Goal: Task Accomplishment & Management: Manage account settings

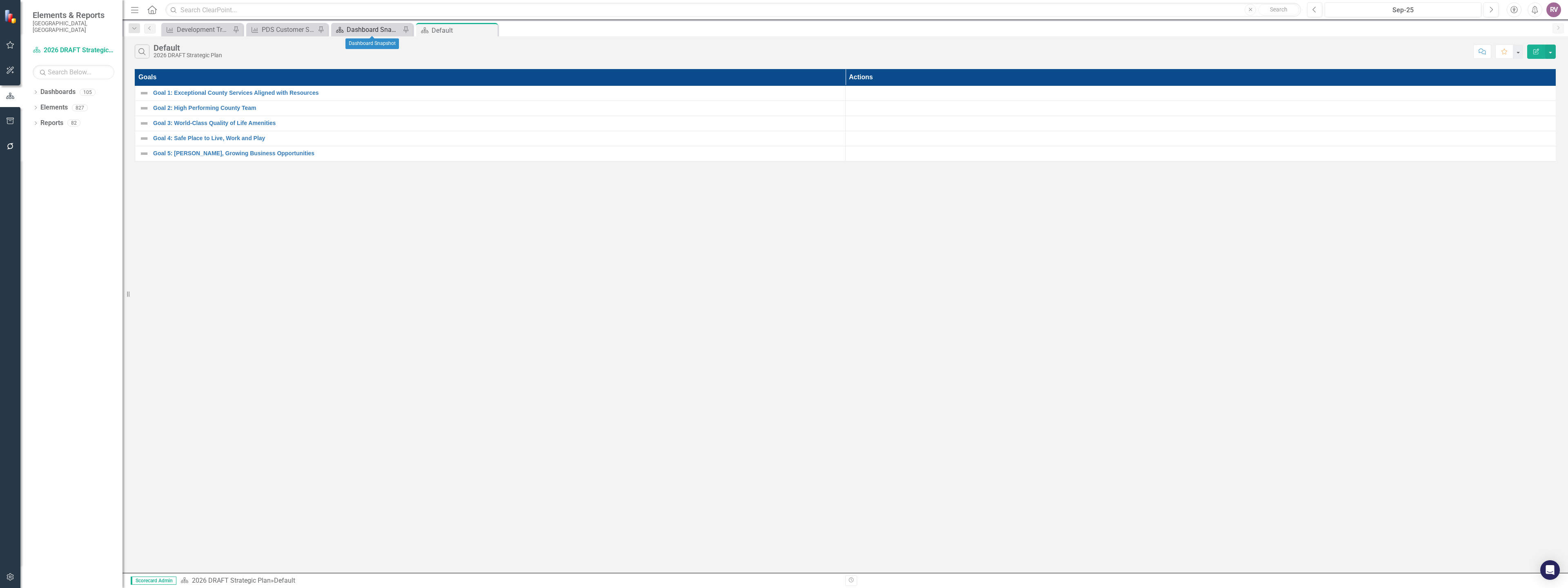
click at [381, 25] on div "Dashboard Snapshot" at bounding box center [374, 30] width 54 height 10
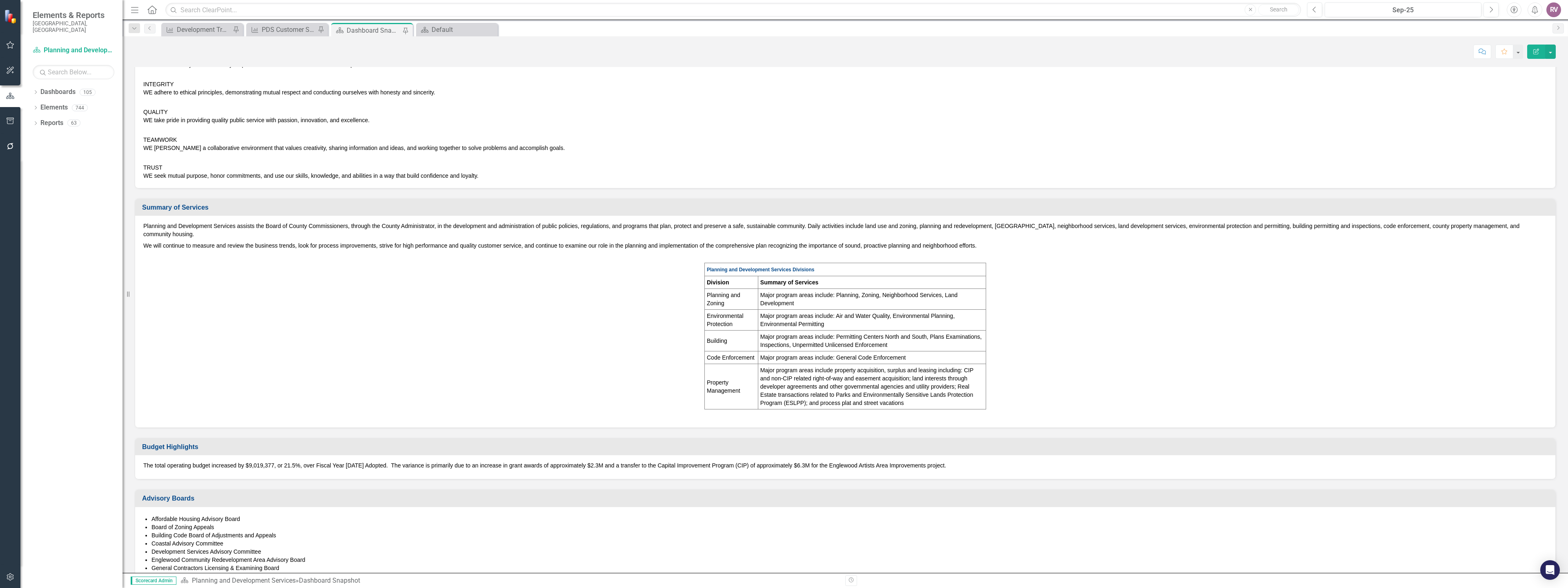
scroll to position [245, 0]
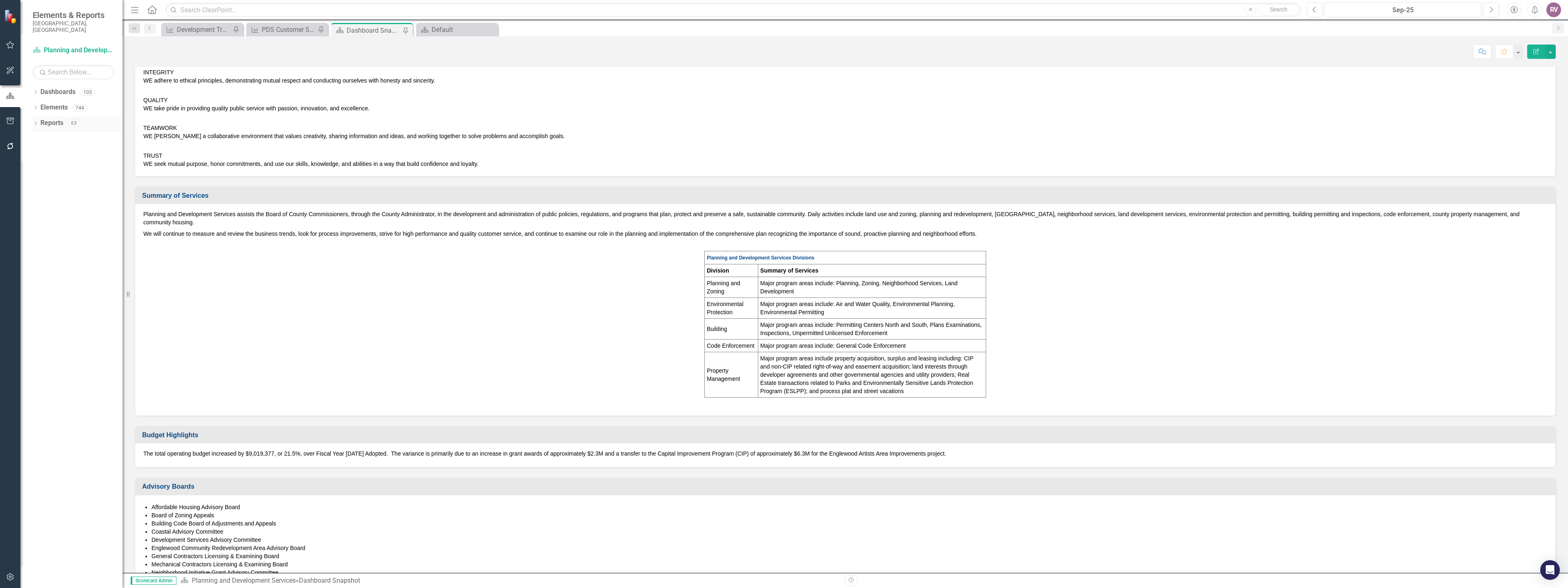
click at [36, 120] on div "Dropdown" at bounding box center [35, 124] width 6 height 7
click at [39, 195] on icon "Dropdown" at bounding box center [39, 197] width 6 height 5
click at [37, 196] on icon "Dropdown" at bounding box center [39, 198] width 6 height 5
click at [65, 209] on div "2025 PDS Department Actions" at bounding box center [83, 212] width 79 height 7
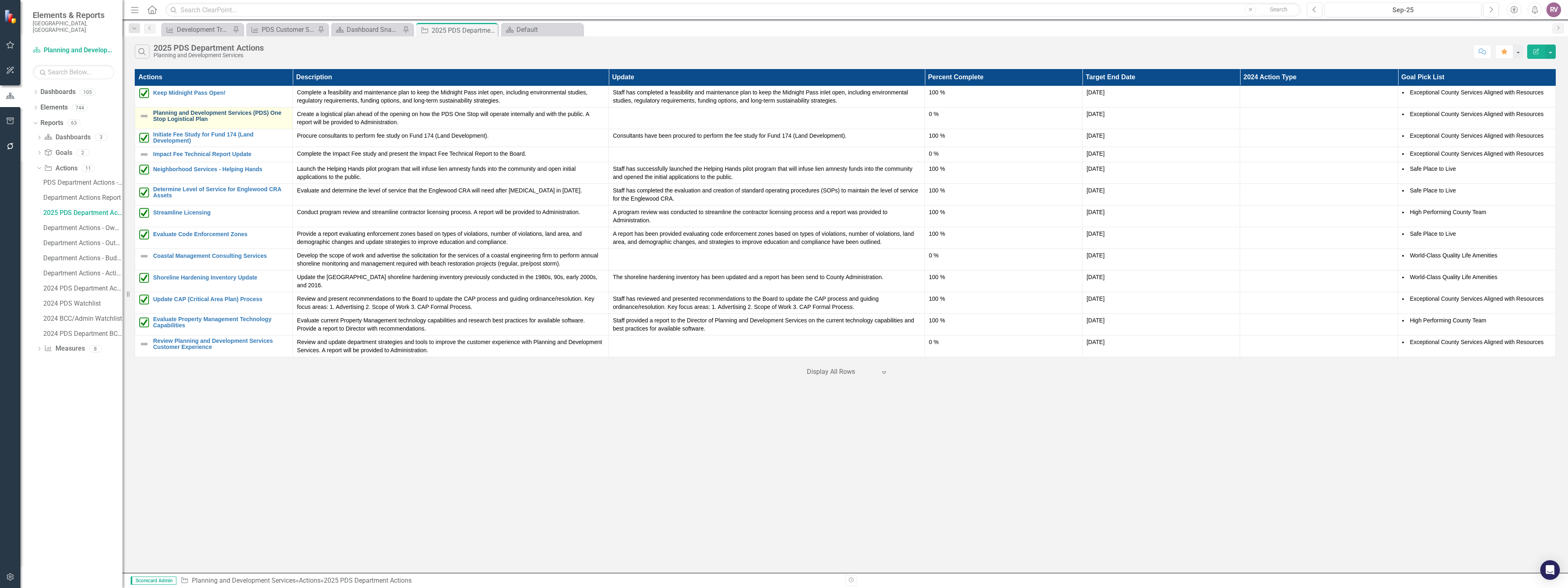
click at [195, 118] on link "Planning and Development Services (PDS) One Stop Logistical Plan" at bounding box center [221, 116] width 135 height 12
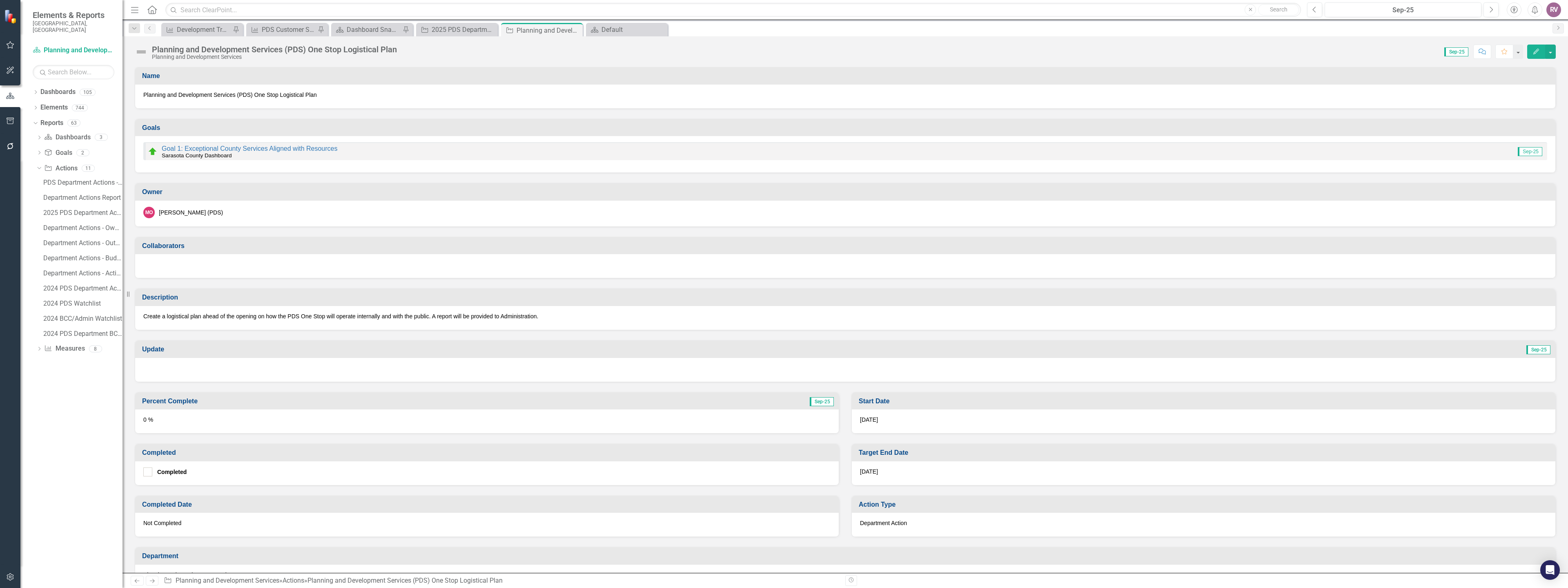
click at [144, 51] on img at bounding box center [141, 52] width 13 height 13
click at [144, 51] on img at bounding box center [141, 52] width 13 height 13
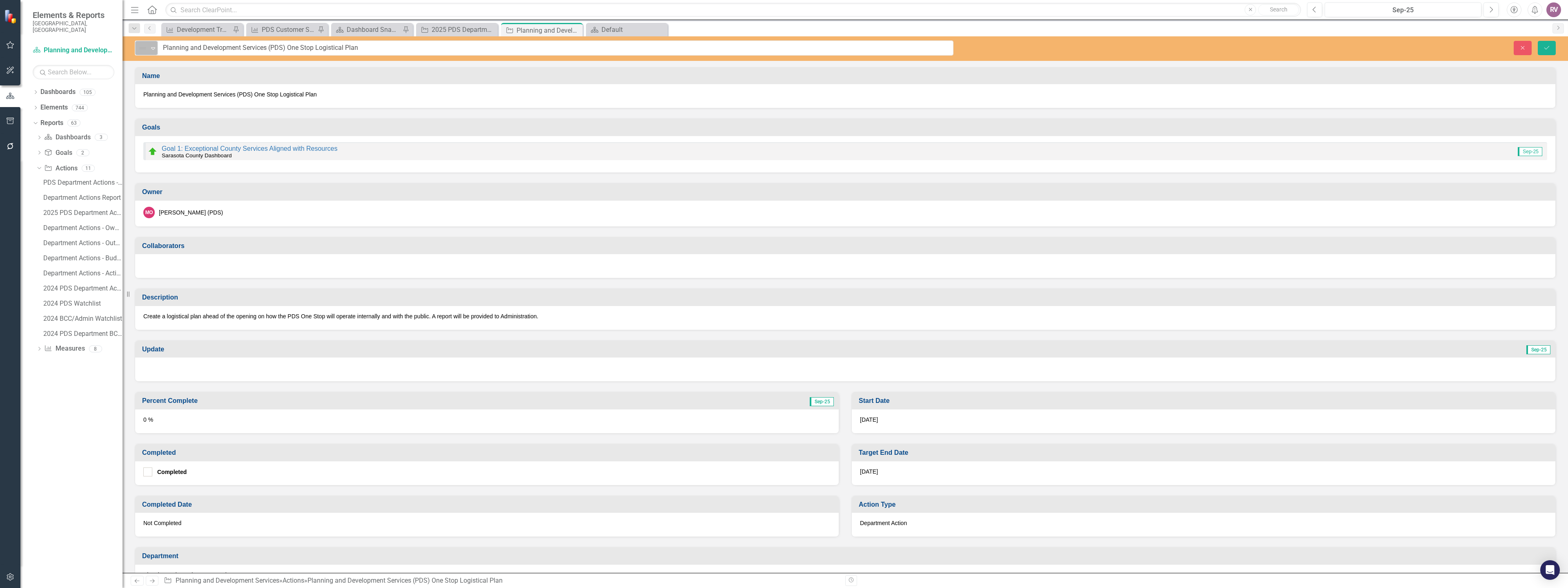
click at [144, 51] on img at bounding box center [142, 48] width 10 height 10
click at [154, 77] on div "On Target" at bounding box center [177, 76] width 68 height 10
click at [1543, 52] on button "Save" at bounding box center [1547, 48] width 18 height 14
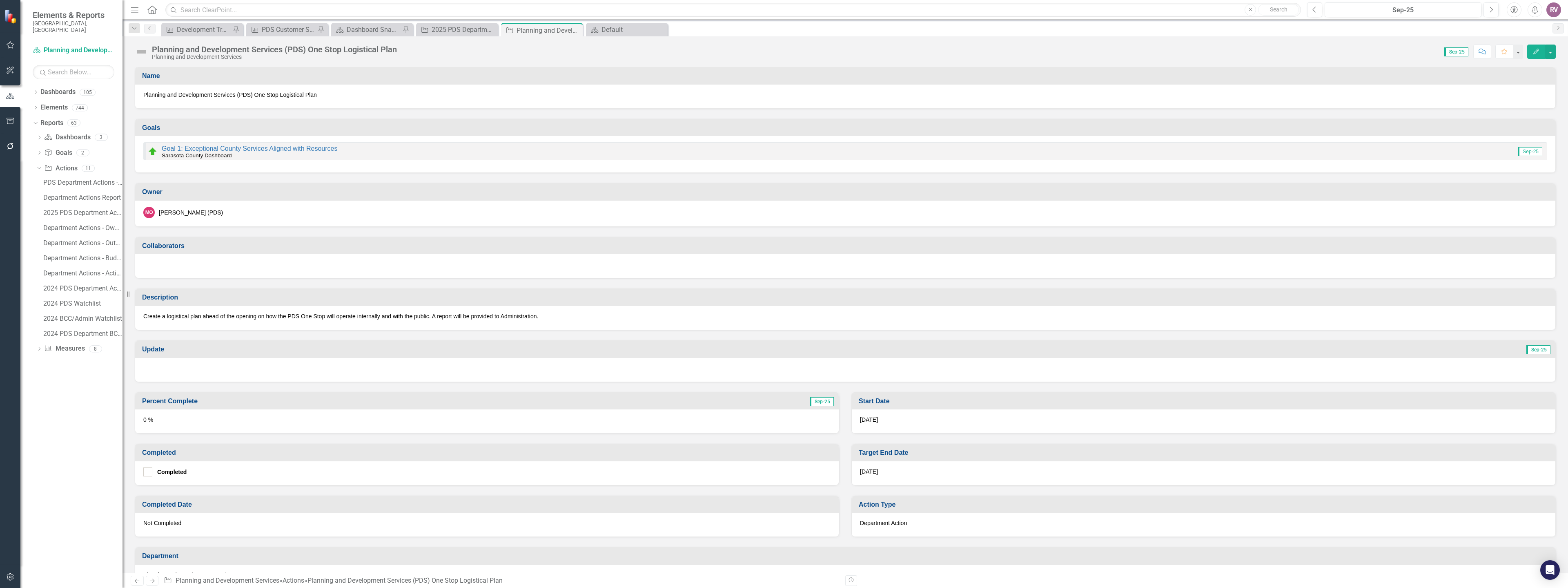
click at [215, 367] on div at bounding box center [846, 370] width 1420 height 23
click at [216, 367] on div at bounding box center [846, 370] width 1420 height 23
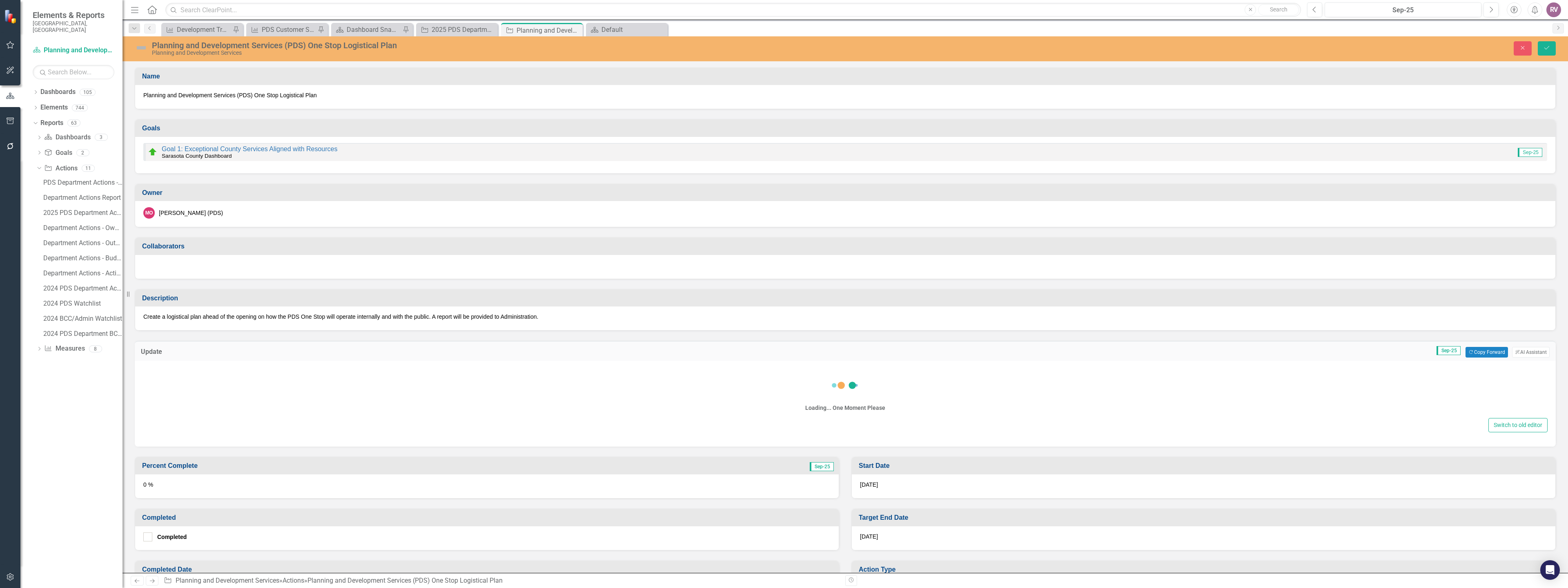
click at [194, 392] on div "Loading... One Moment Please" at bounding box center [846, 393] width 1405 height 47
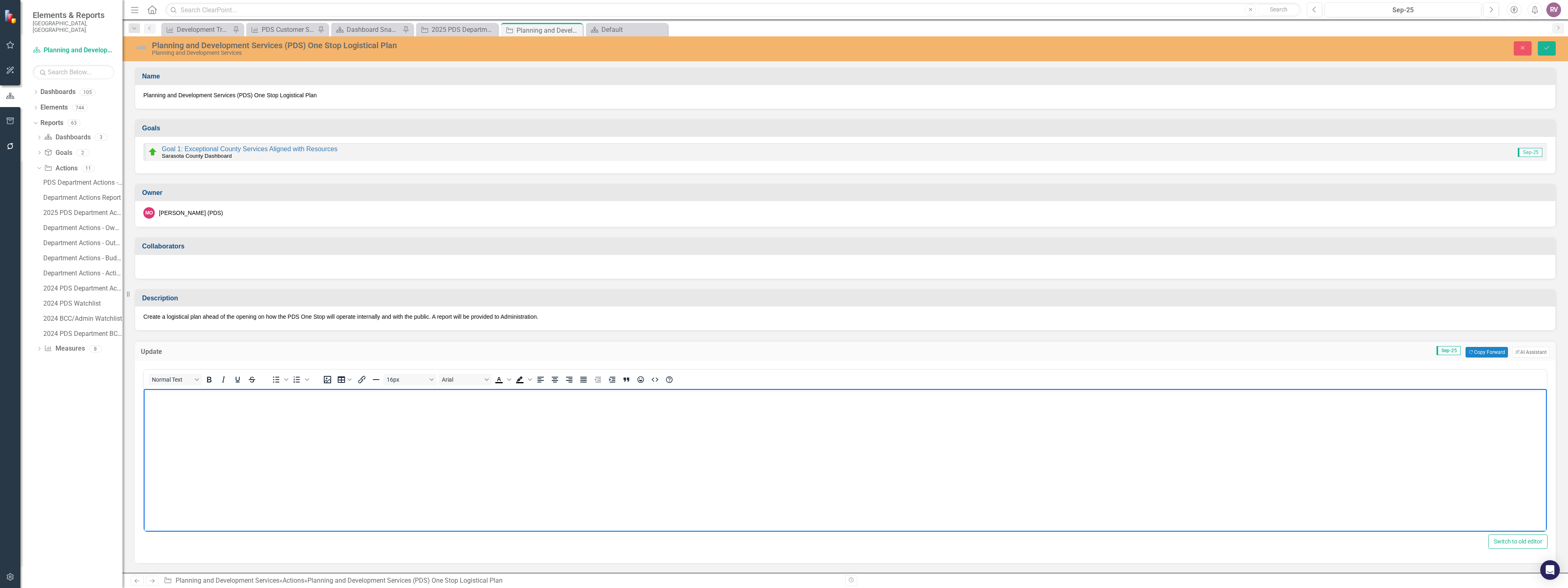
click at [184, 400] on p "Rich Text Area. Press ALT-0 for help." at bounding box center [846, 395] width 1399 height 10
paste body "Rich Text Area. Press ALT-0 for help."
click at [1547, 44] on button "Save" at bounding box center [1547, 48] width 18 height 14
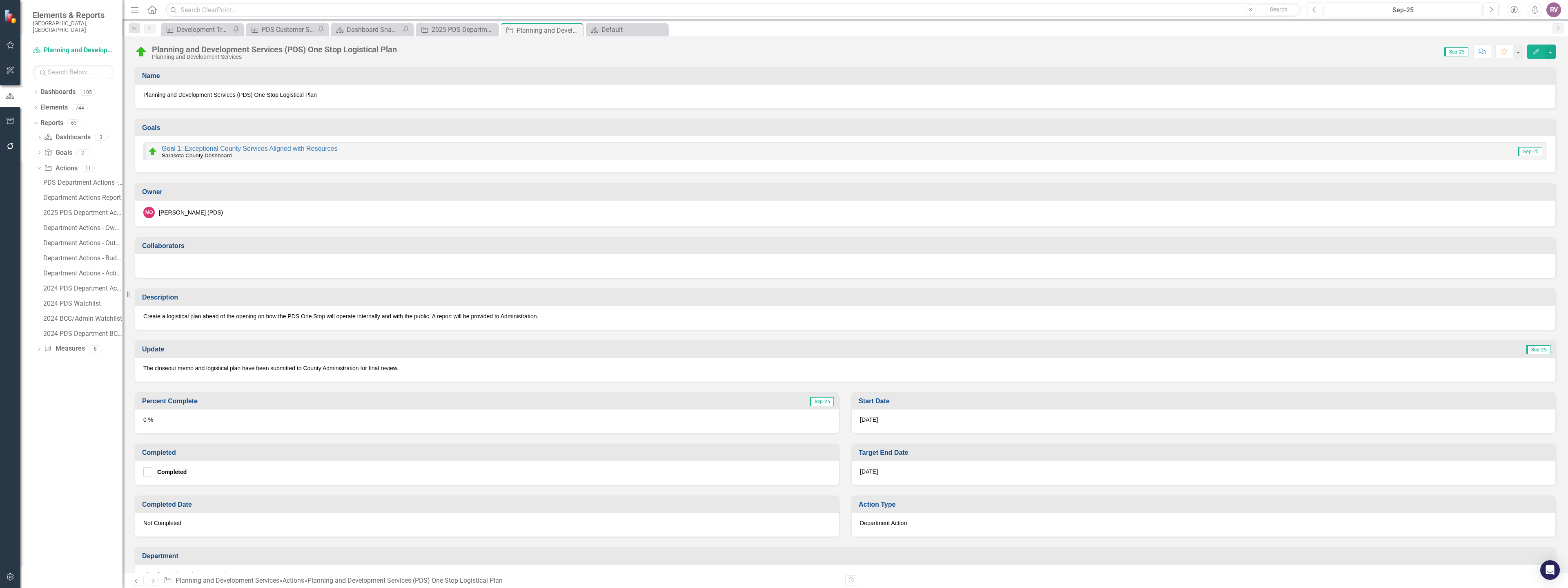
click at [184, 416] on div "0 %" at bounding box center [487, 421] width 704 height 23
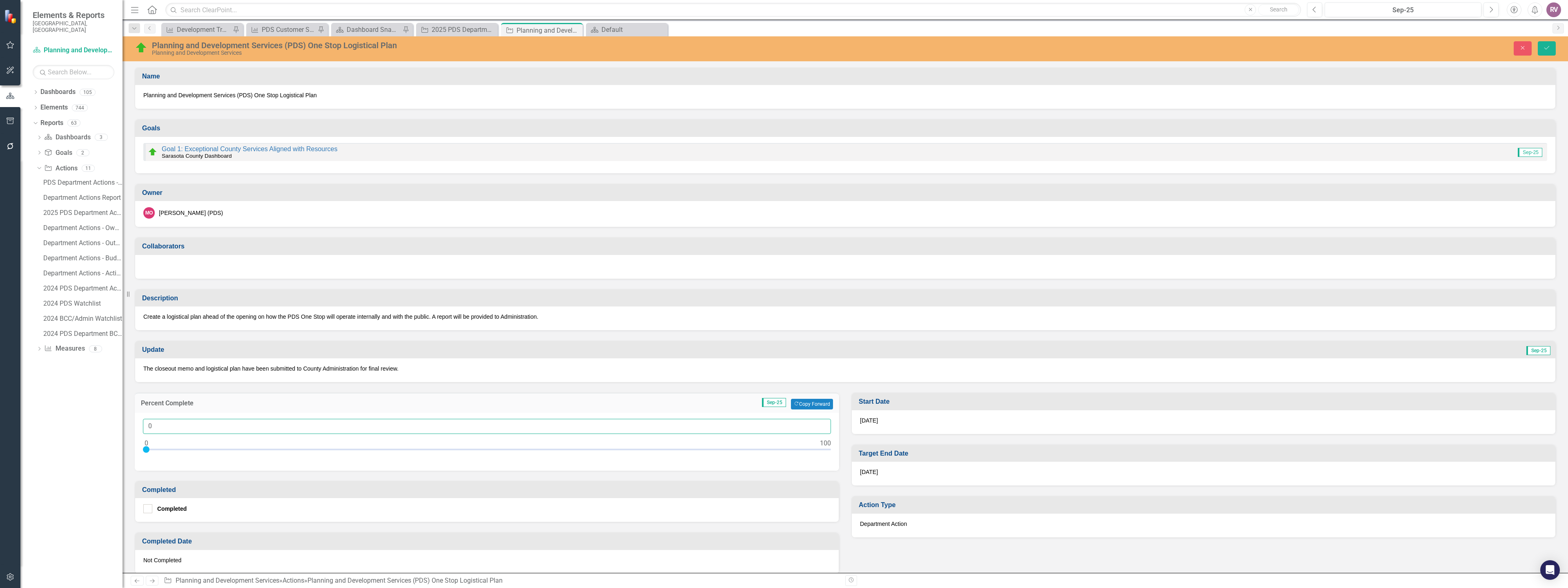
click at [176, 426] on input "0" at bounding box center [487, 426] width 688 height 15
type input "095"
click at [1547, 44] on button "Save" at bounding box center [1547, 48] width 18 height 14
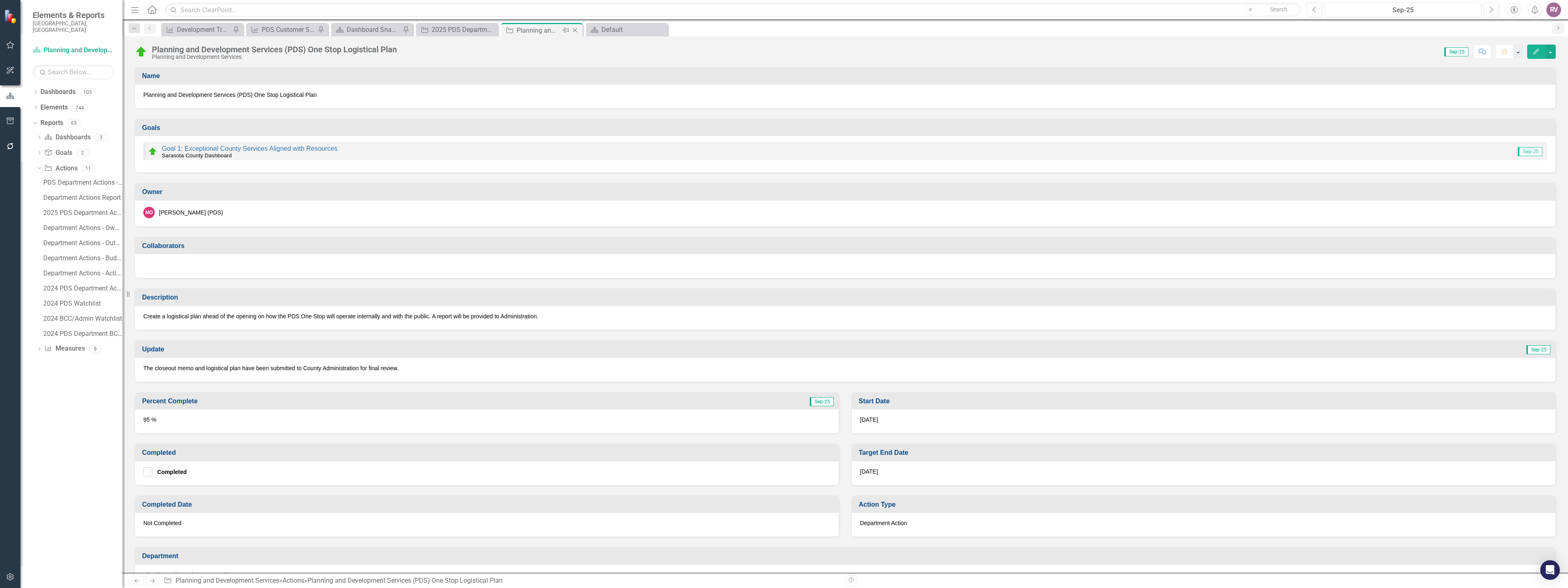
click at [573, 30] on icon "Close" at bounding box center [575, 30] width 8 height 7
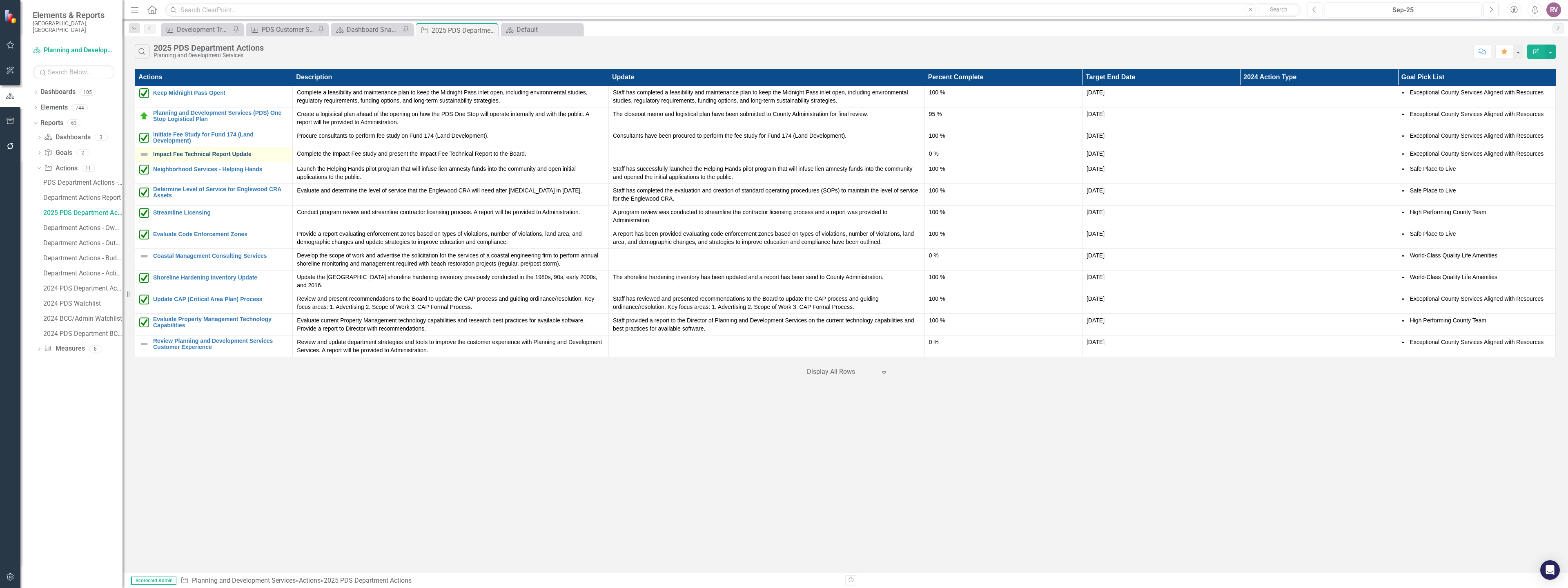
click at [168, 156] on link "Impact Fee Technical Report Update" at bounding box center [221, 154] width 135 height 6
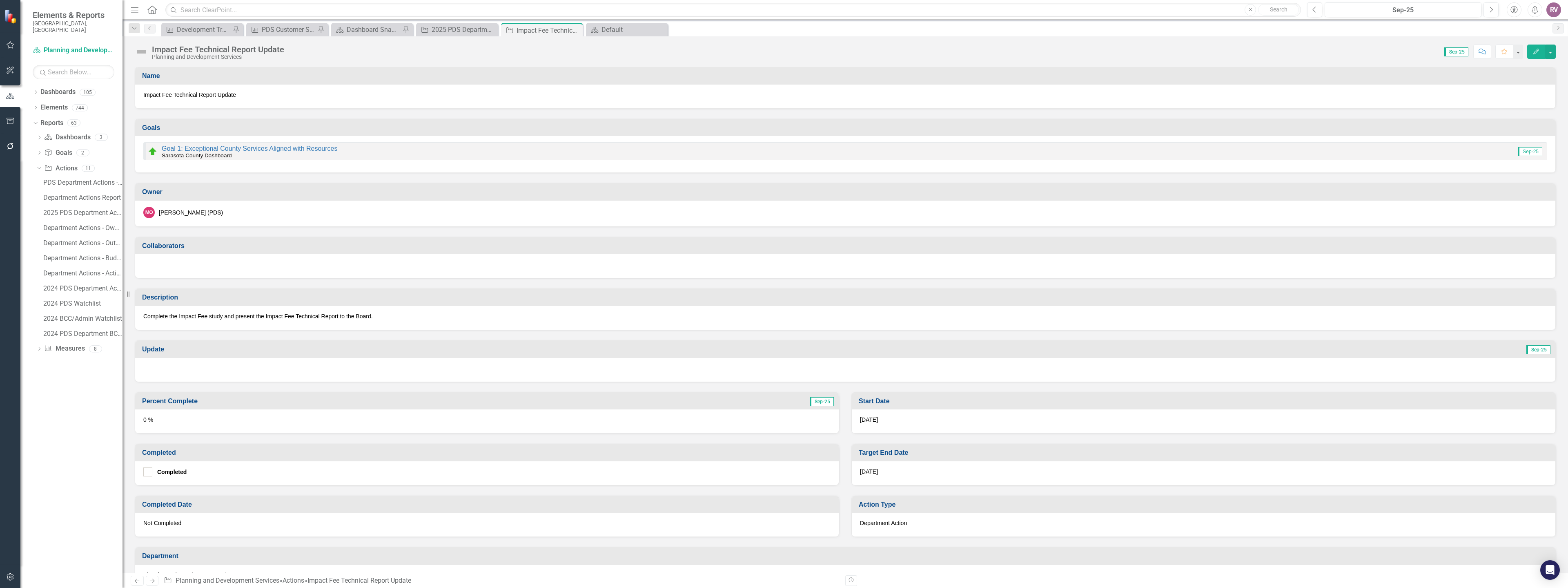
click at [142, 53] on img at bounding box center [141, 52] width 13 height 13
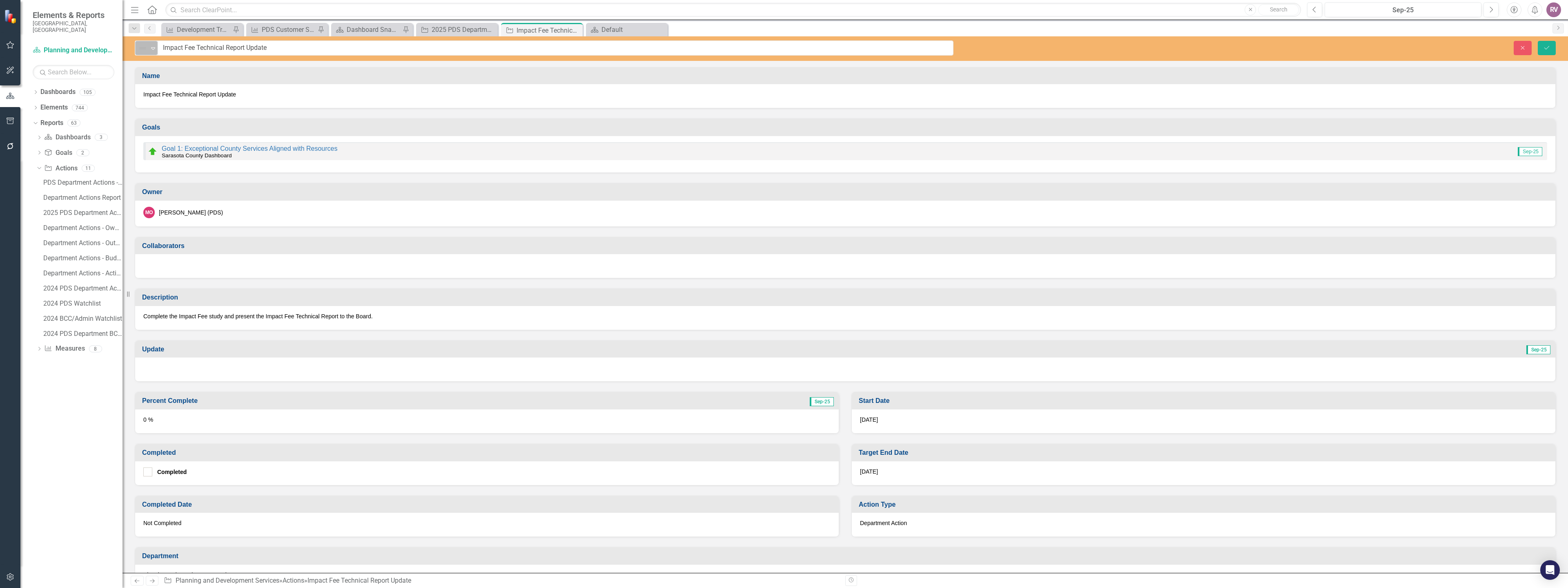
click at [143, 54] on div "Not Defined Expand" at bounding box center [146, 48] width 23 height 14
click at [152, 79] on img at bounding box center [148, 76] width 10 height 10
click at [1561, 45] on div "Close Save" at bounding box center [1267, 48] width 590 height 14
click at [1554, 48] on button "Save" at bounding box center [1547, 48] width 18 height 14
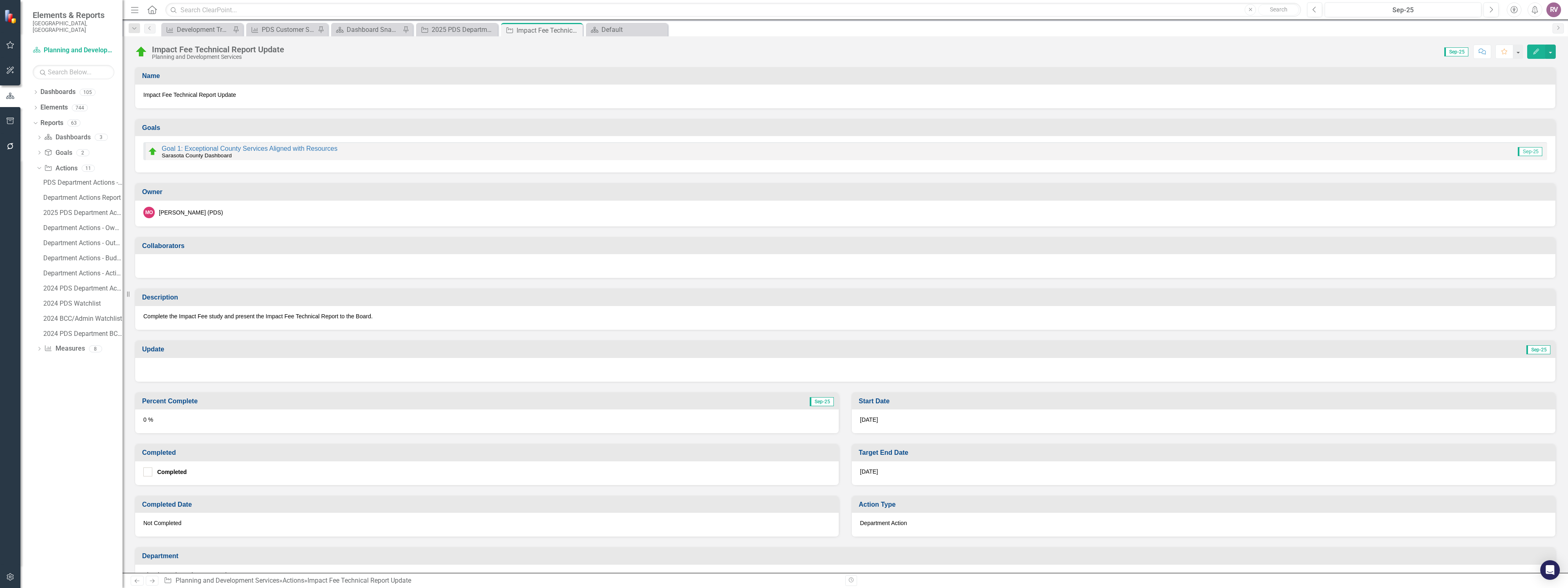
click at [153, 373] on div at bounding box center [846, 370] width 1420 height 23
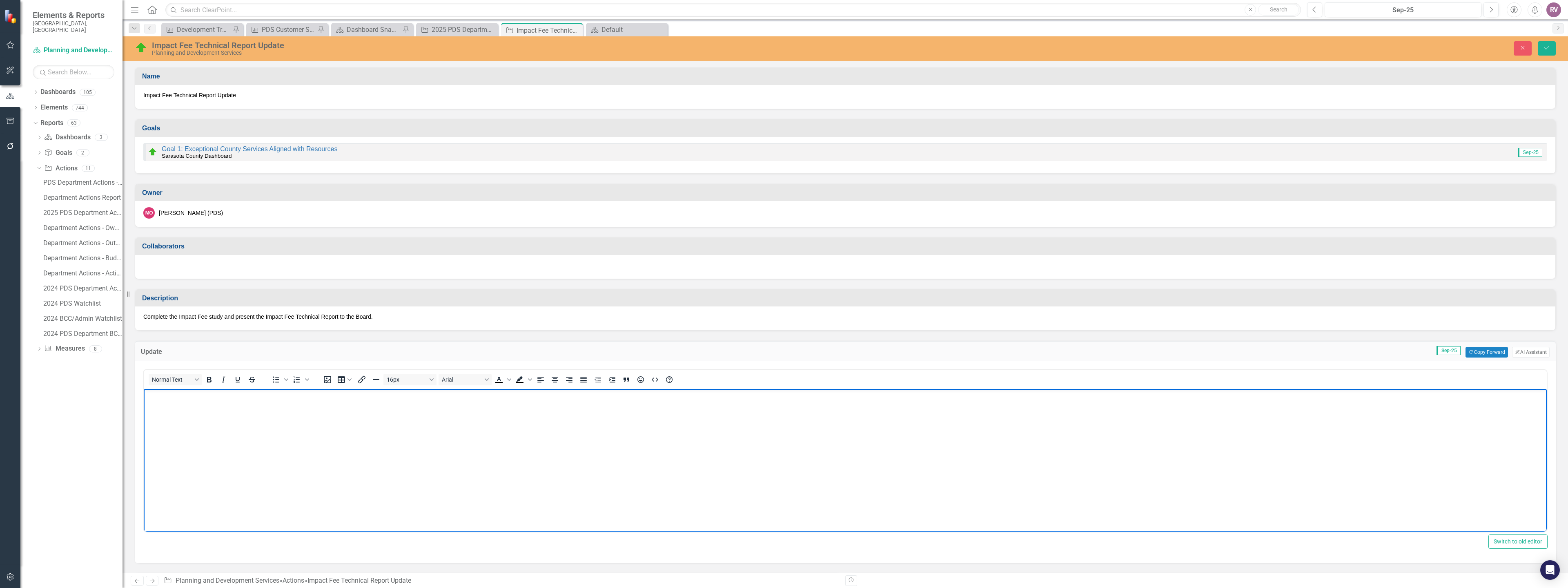
click at [180, 409] on body "Rich Text Area. Press ALT-0 for help." at bounding box center [846, 450] width 1403 height 122
paste body "Rich Text Area. Press ALT-0 for help."
click at [1538, 48] on div "Close Save" at bounding box center [1267, 48] width 590 height 14
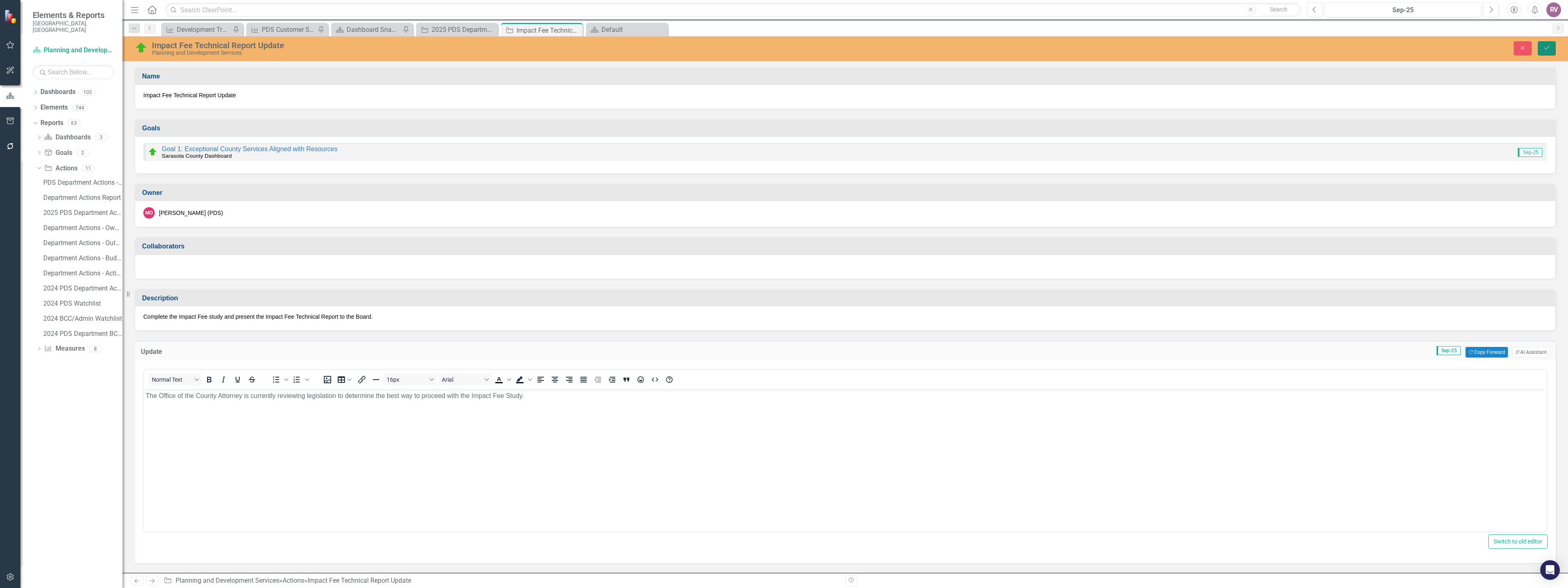
click at [1543, 51] on button "Save" at bounding box center [1547, 48] width 18 height 14
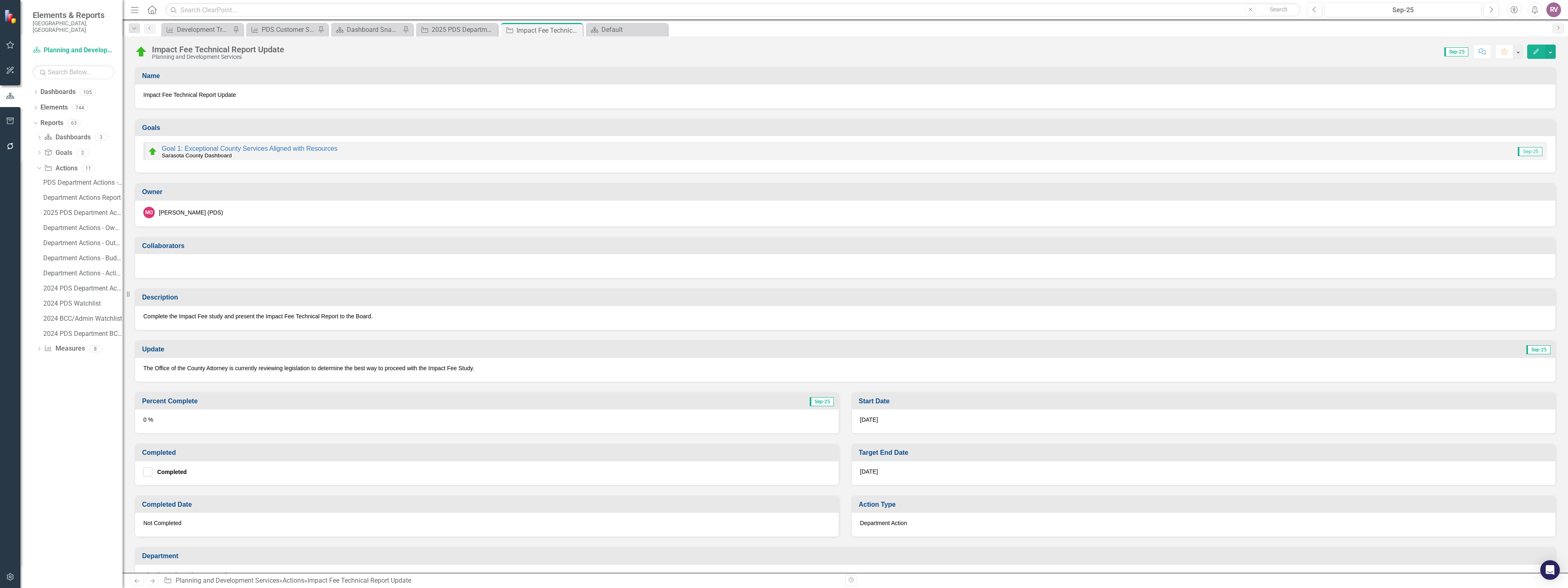
click at [186, 427] on div "0 %" at bounding box center [487, 421] width 704 height 23
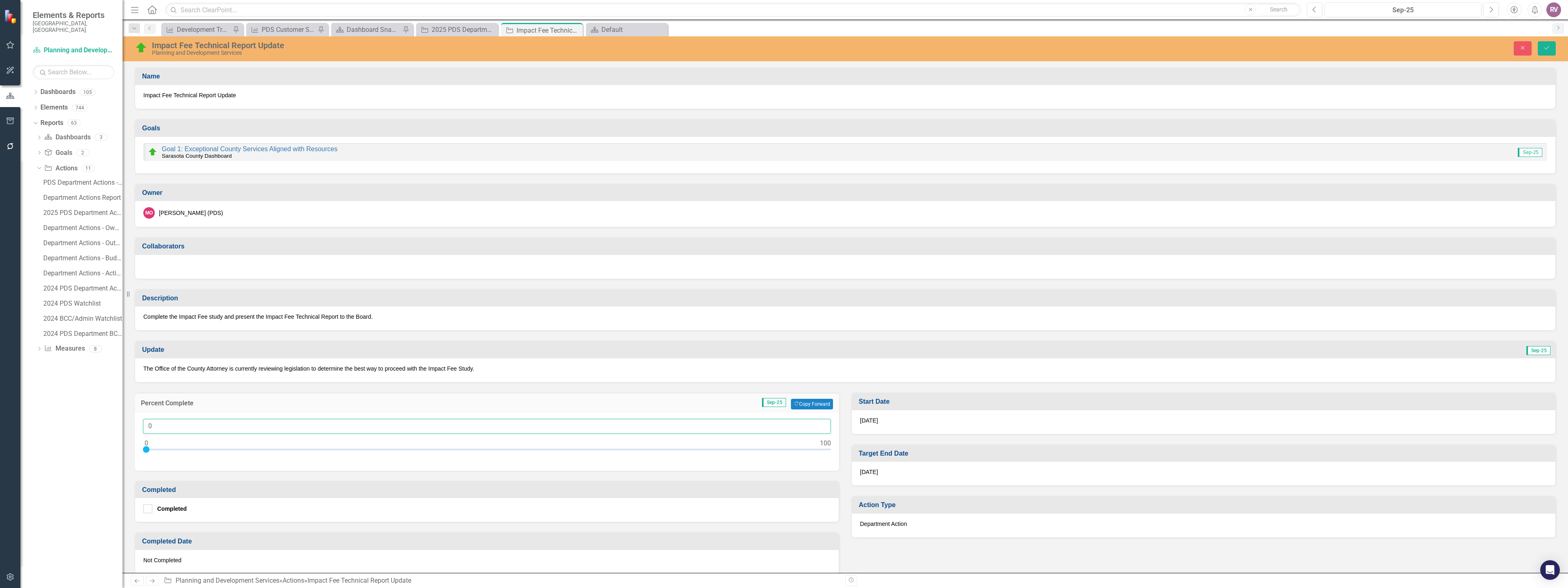
click at [183, 429] on input "0" at bounding box center [487, 426] width 688 height 15
type input "090"
click at [1561, 49] on div "Close Save" at bounding box center [1267, 48] width 590 height 14
click at [1550, 48] on icon "Save" at bounding box center [1547, 48] width 7 height 6
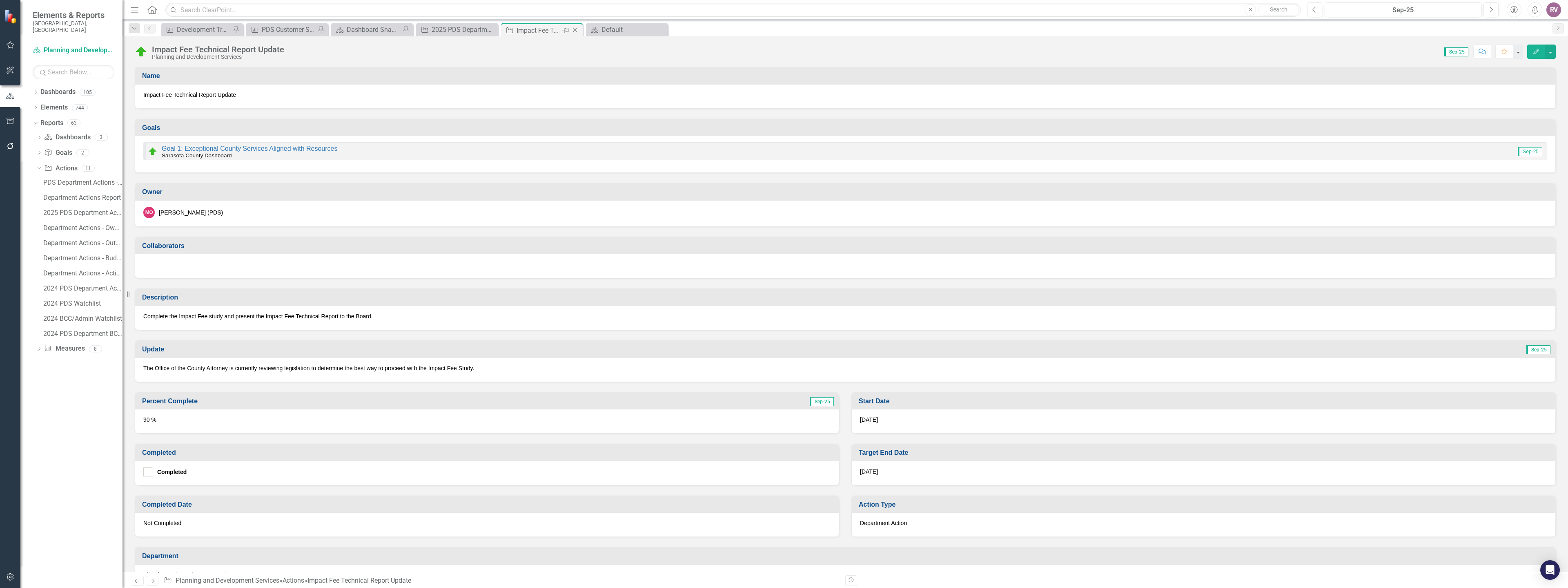
click at [577, 31] on icon "Close" at bounding box center [575, 30] width 8 height 7
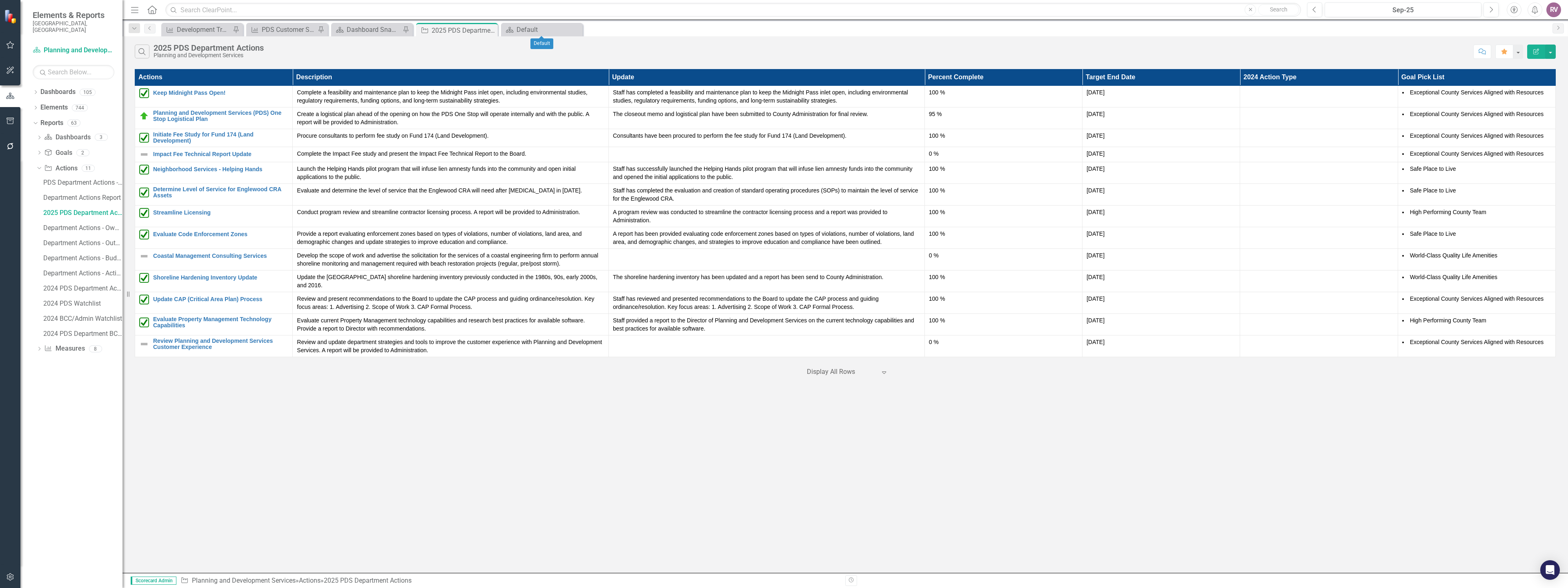
click at [0, 0] on icon "Close" at bounding box center [0, 0] width 0 height 0
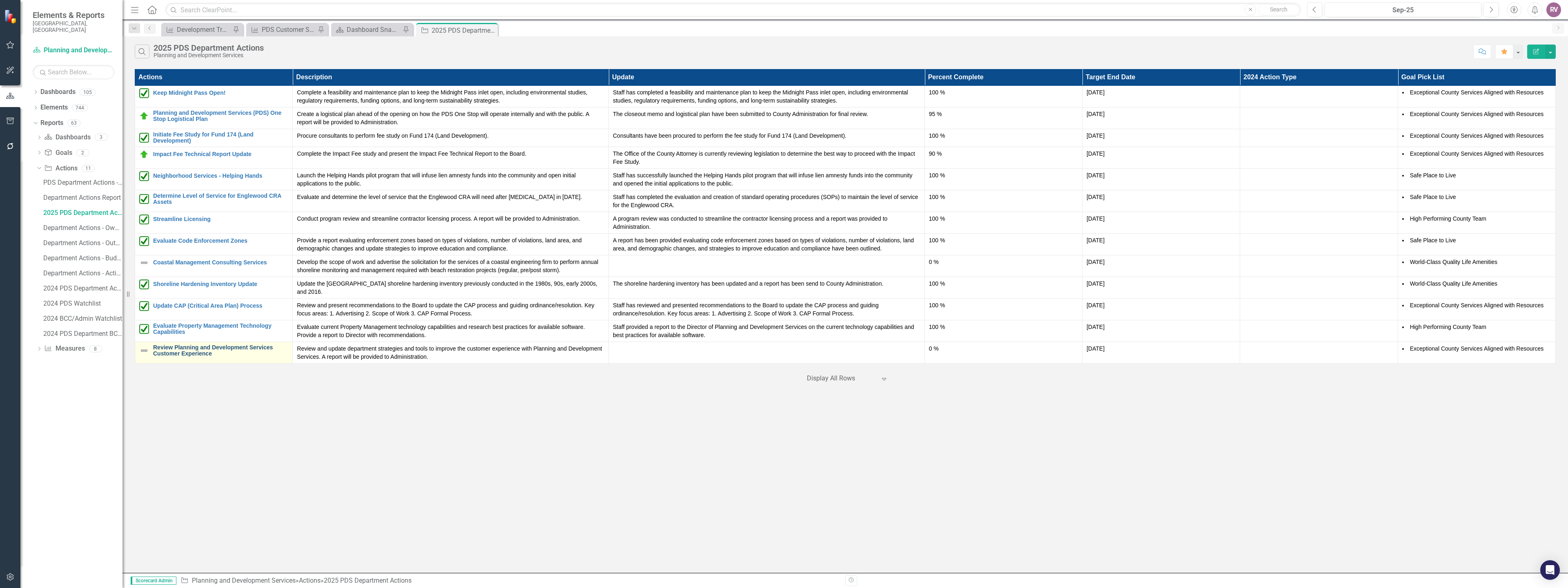
click at [221, 344] on link "Review Planning and Development Services Customer Experience" at bounding box center [221, 350] width 135 height 12
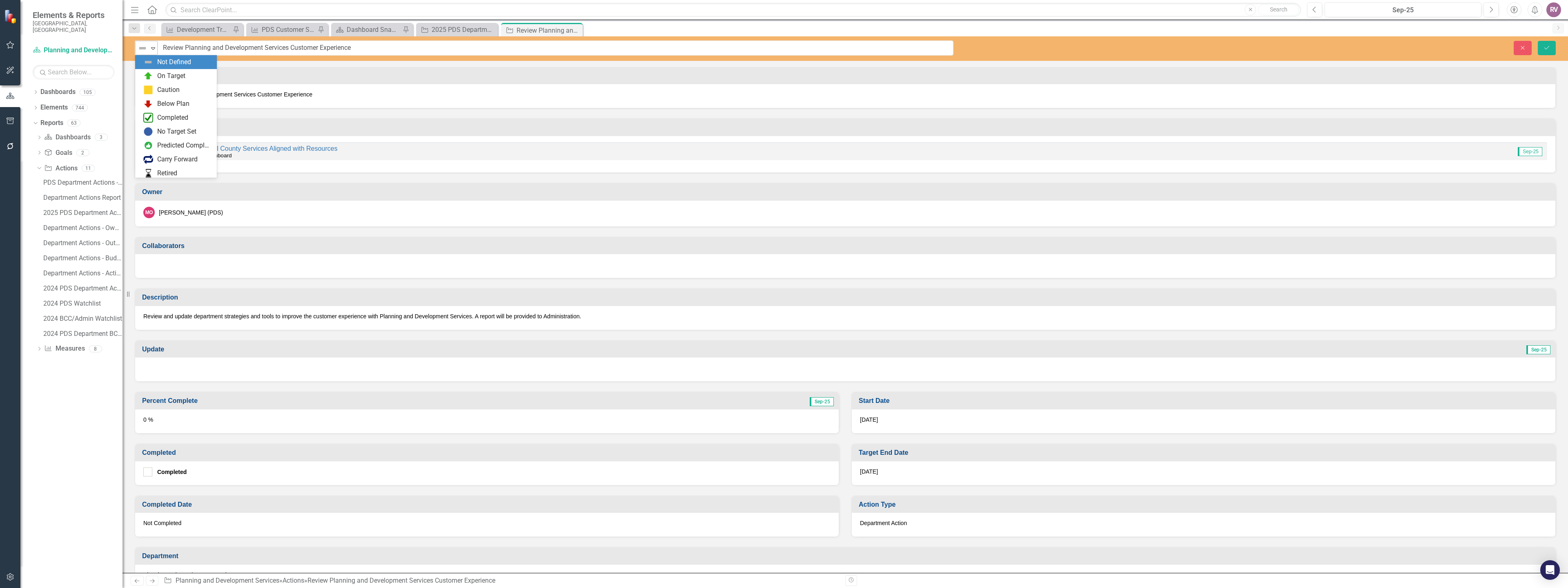
click at [141, 50] on img at bounding box center [142, 48] width 10 height 10
click at [151, 74] on img at bounding box center [148, 76] width 10 height 10
click at [1539, 49] on button "Save" at bounding box center [1547, 48] width 18 height 14
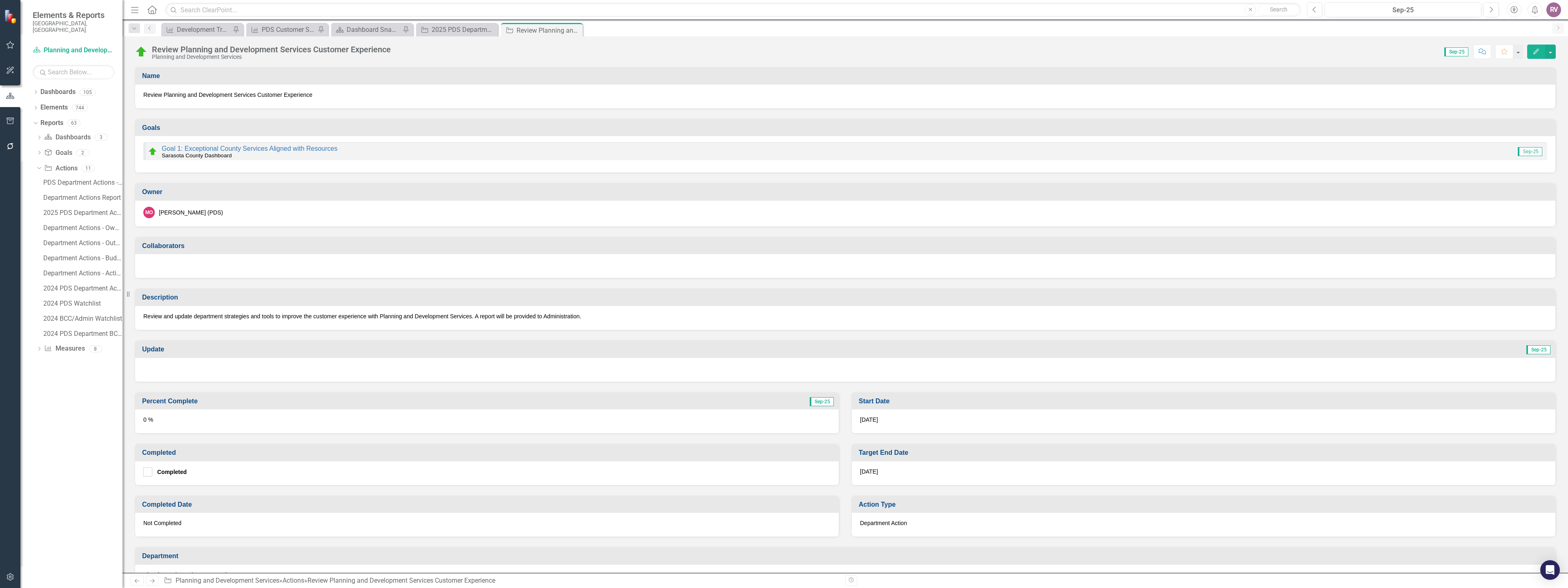
click at [166, 367] on div at bounding box center [846, 370] width 1420 height 23
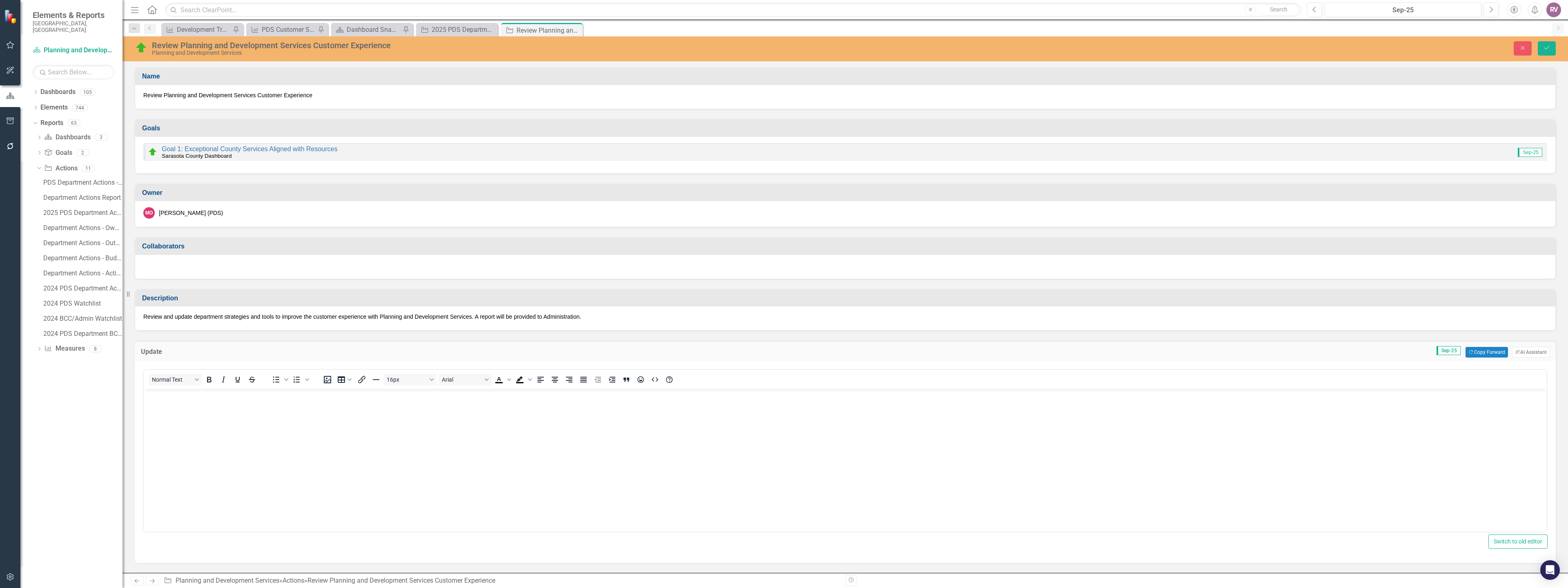
click at [169, 403] on body "Rich Text Area. Press ALT-0 for help." at bounding box center [846, 450] width 1403 height 122
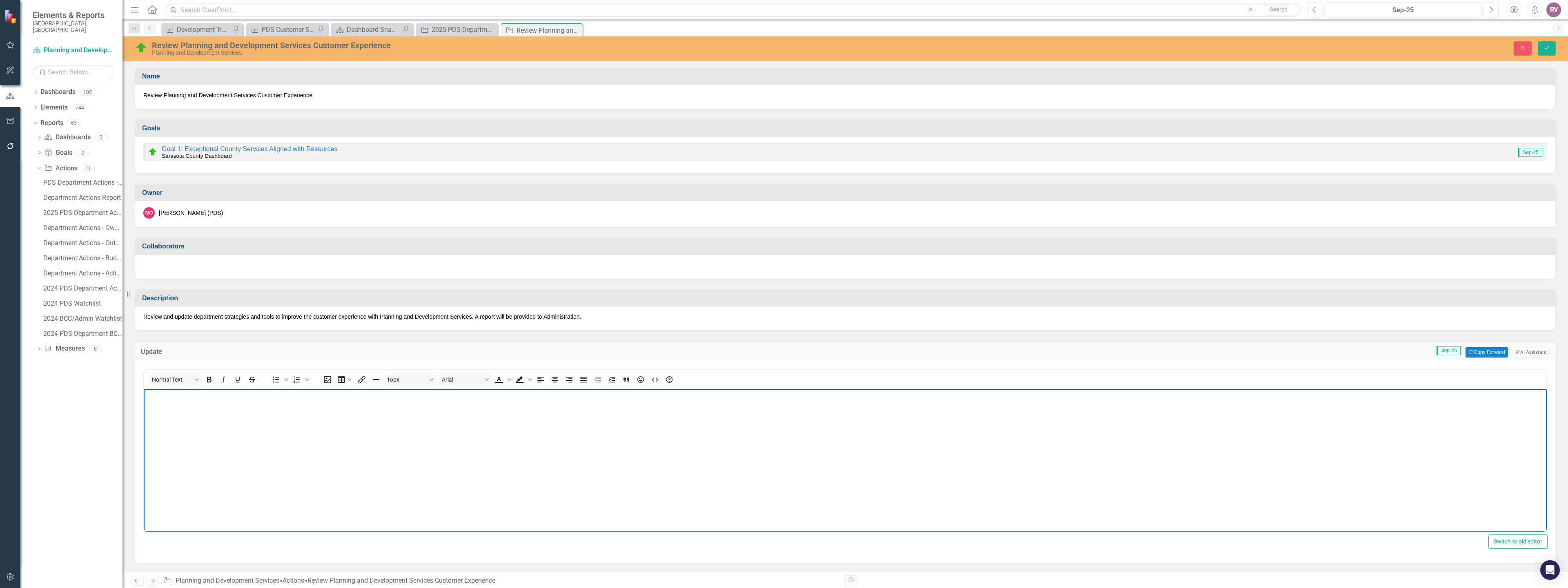
paste body "Rich Text Area. Press ALT-0 for help."
click at [1553, 47] on button "Save" at bounding box center [1547, 48] width 18 height 14
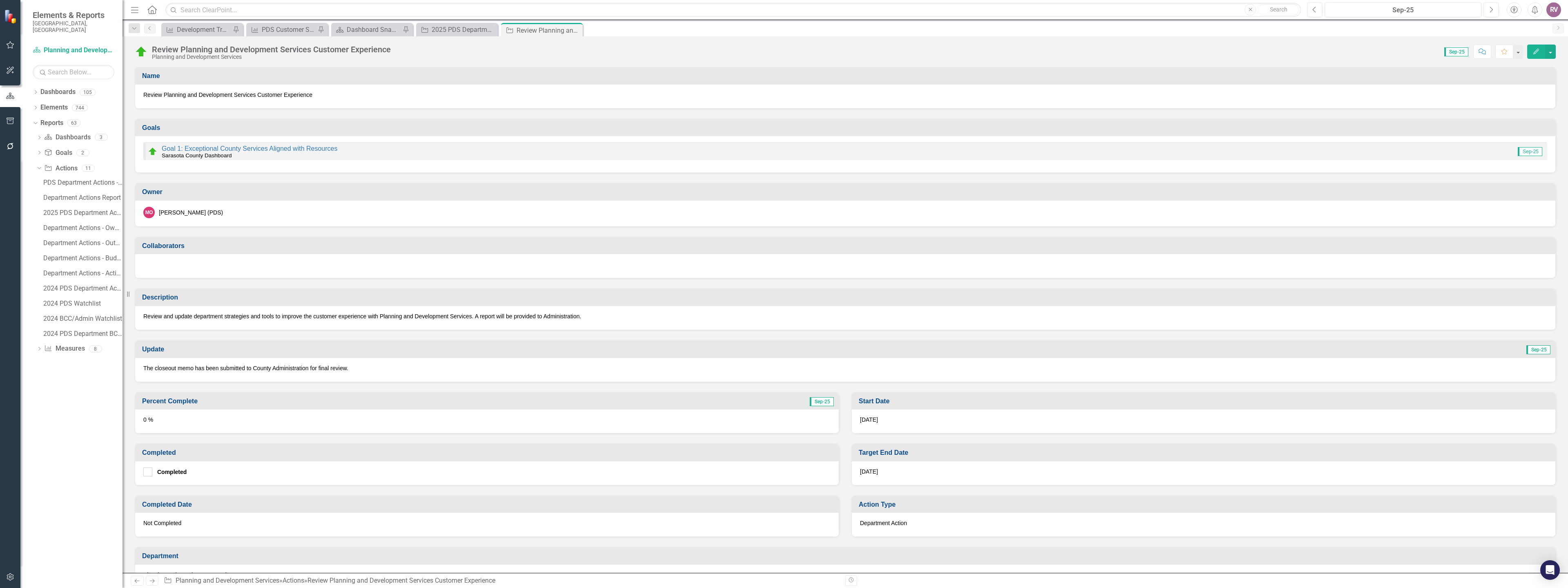
click at [148, 426] on div "0 %" at bounding box center [487, 421] width 704 height 23
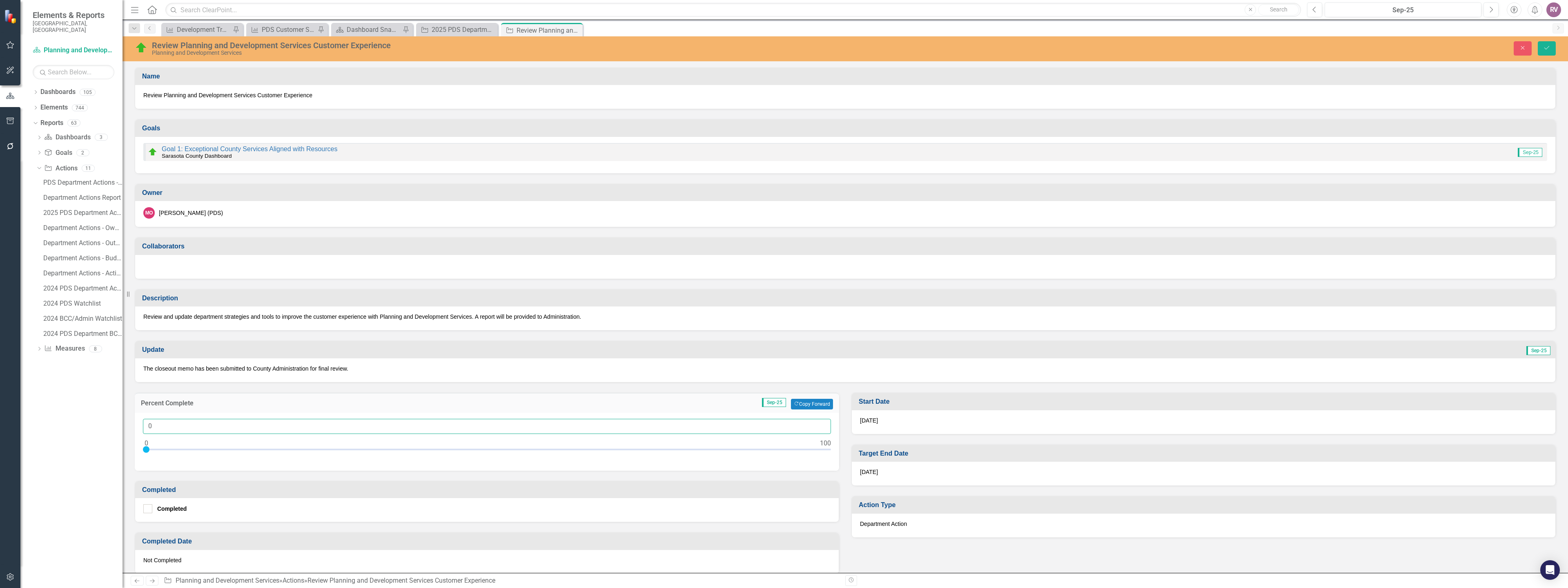
click at [188, 424] on input "0" at bounding box center [487, 426] width 688 height 15
type input "095"
click at [1548, 53] on button "Save" at bounding box center [1547, 48] width 18 height 14
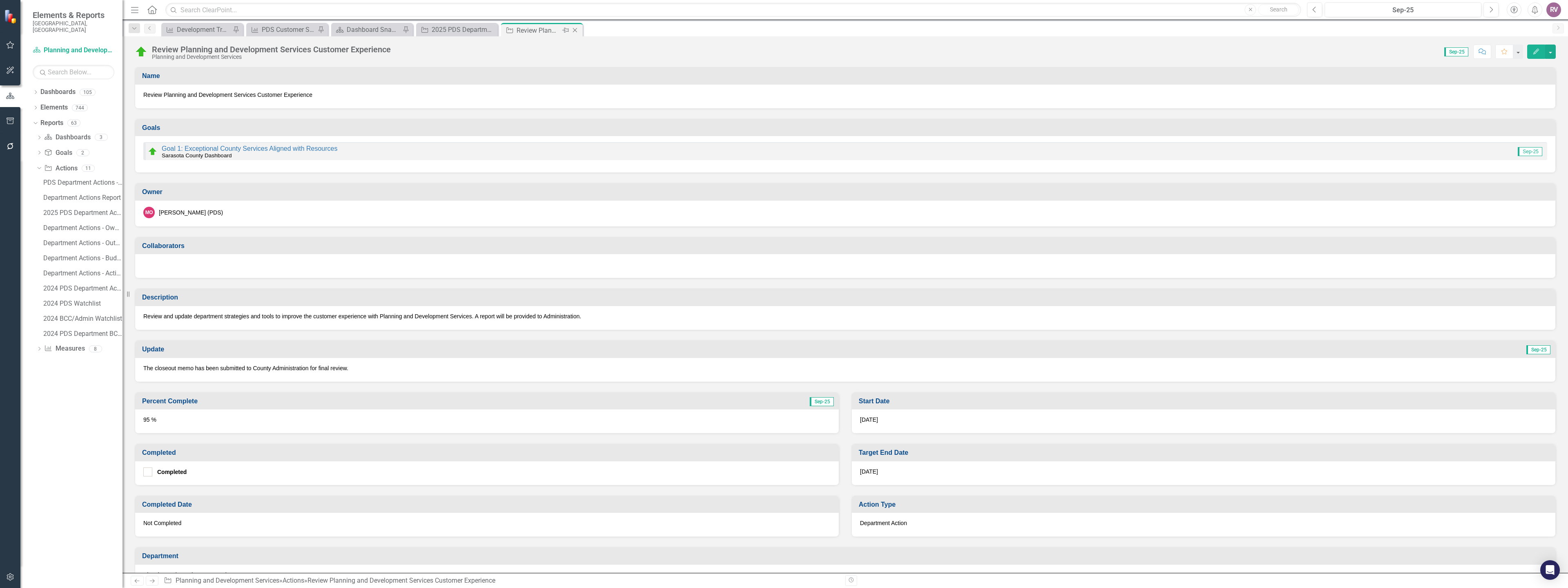
click at [576, 29] on icon "Close" at bounding box center [575, 30] width 8 height 7
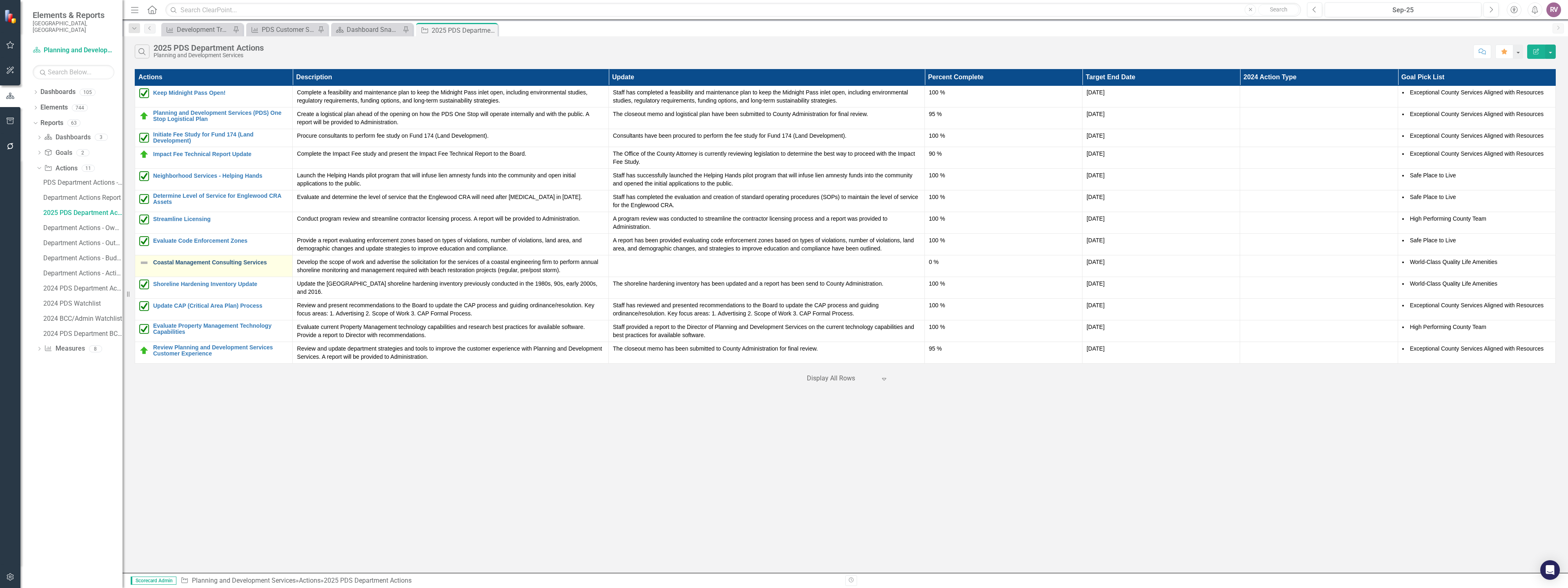
click at [243, 262] on link "Coastal Management Consulting Services" at bounding box center [221, 262] width 135 height 6
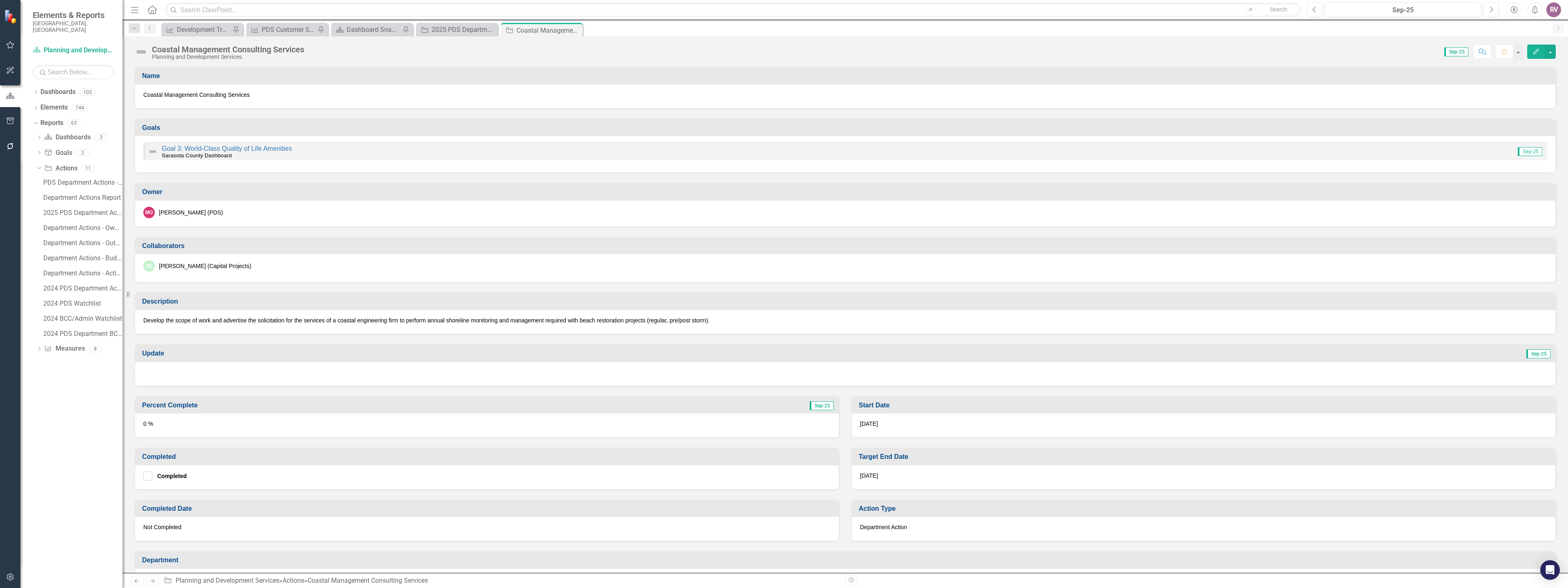
click at [143, 49] on img at bounding box center [141, 52] width 13 height 13
click at [143, 49] on img at bounding box center [141, 52] width 13 height 13
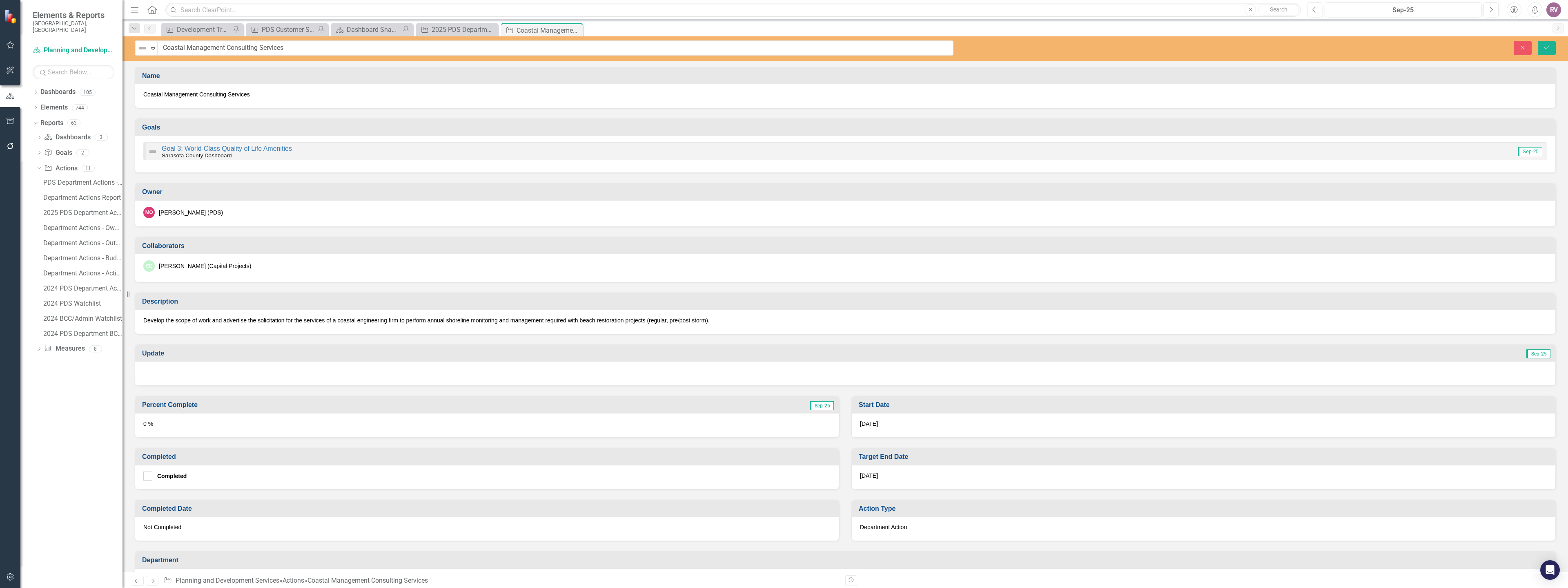
click at [141, 57] on div "Not Defined Expand Coastal Management Consulting Services Close Save" at bounding box center [845, 49] width 1446 height 25
click at [148, 50] on div "Not Defined" at bounding box center [143, 48] width 10 height 10
click at [158, 77] on div "On Target" at bounding box center [171, 76] width 28 height 9
click at [1547, 47] on icon "Save" at bounding box center [1547, 48] width 7 height 6
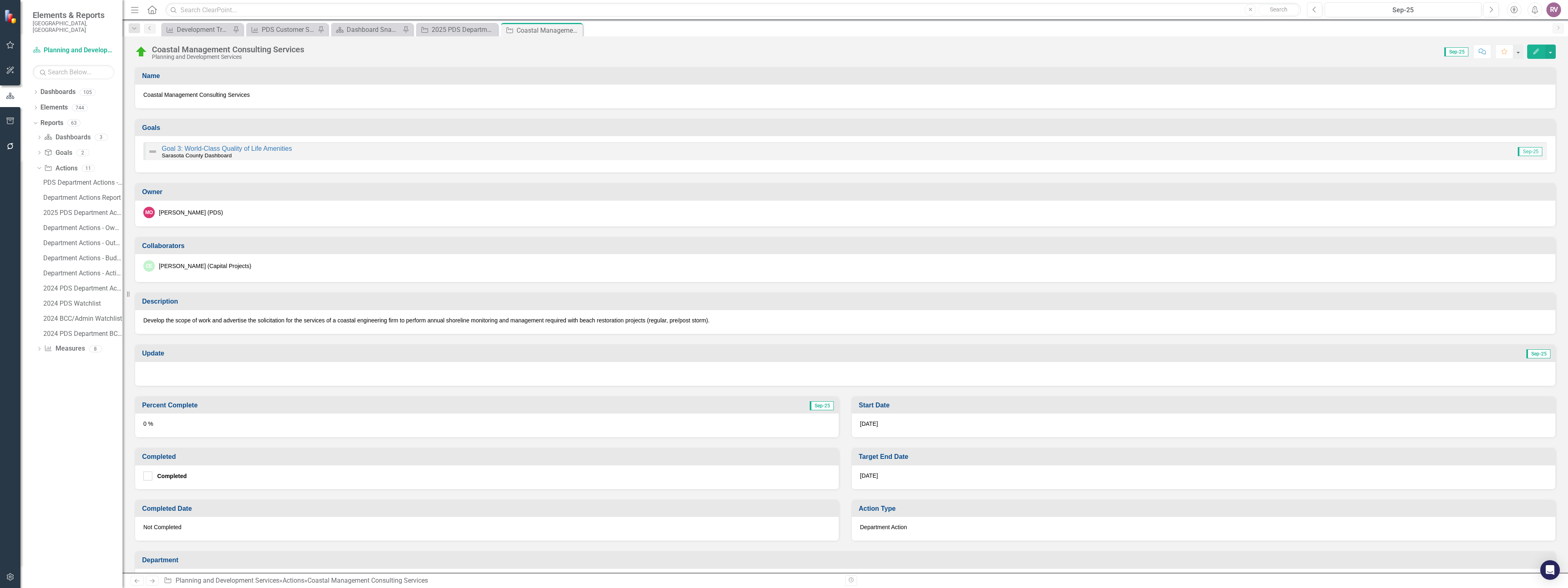
click at [159, 373] on div at bounding box center [846, 374] width 1420 height 23
click at [166, 371] on div at bounding box center [846, 374] width 1420 height 23
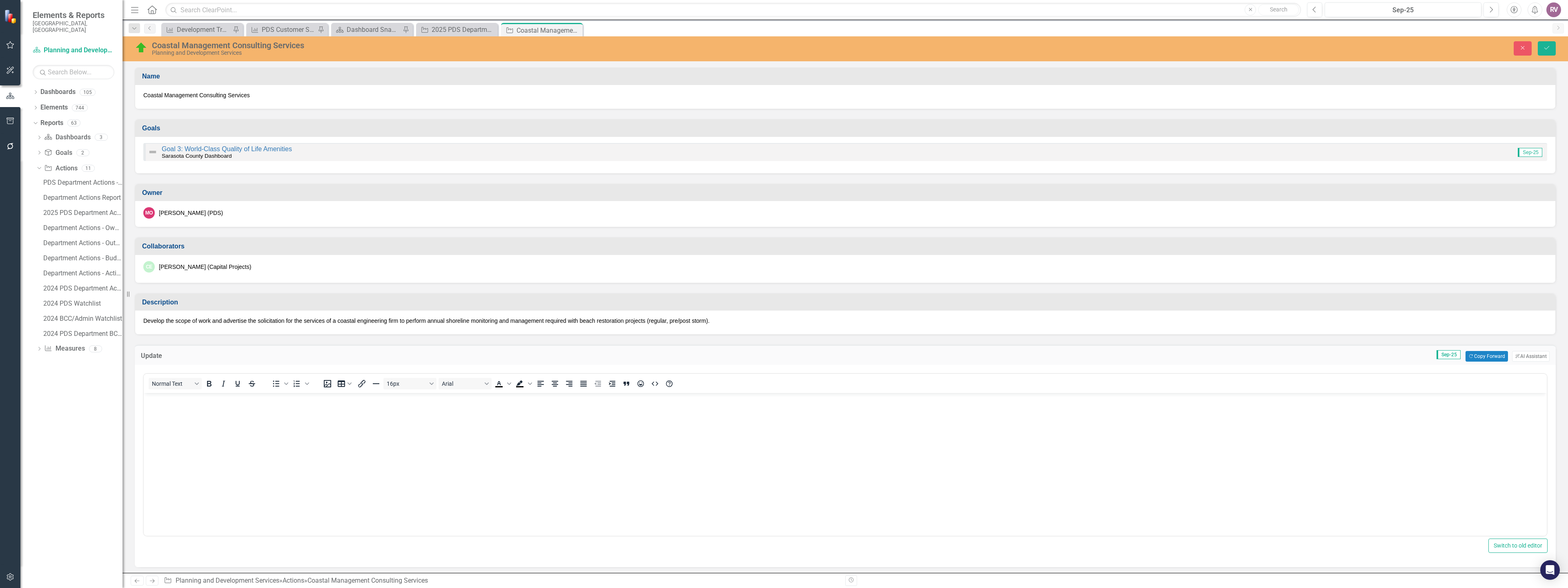
click at [171, 409] on body "Rich Text Area. Press ALT-0 for help." at bounding box center [846, 455] width 1403 height 122
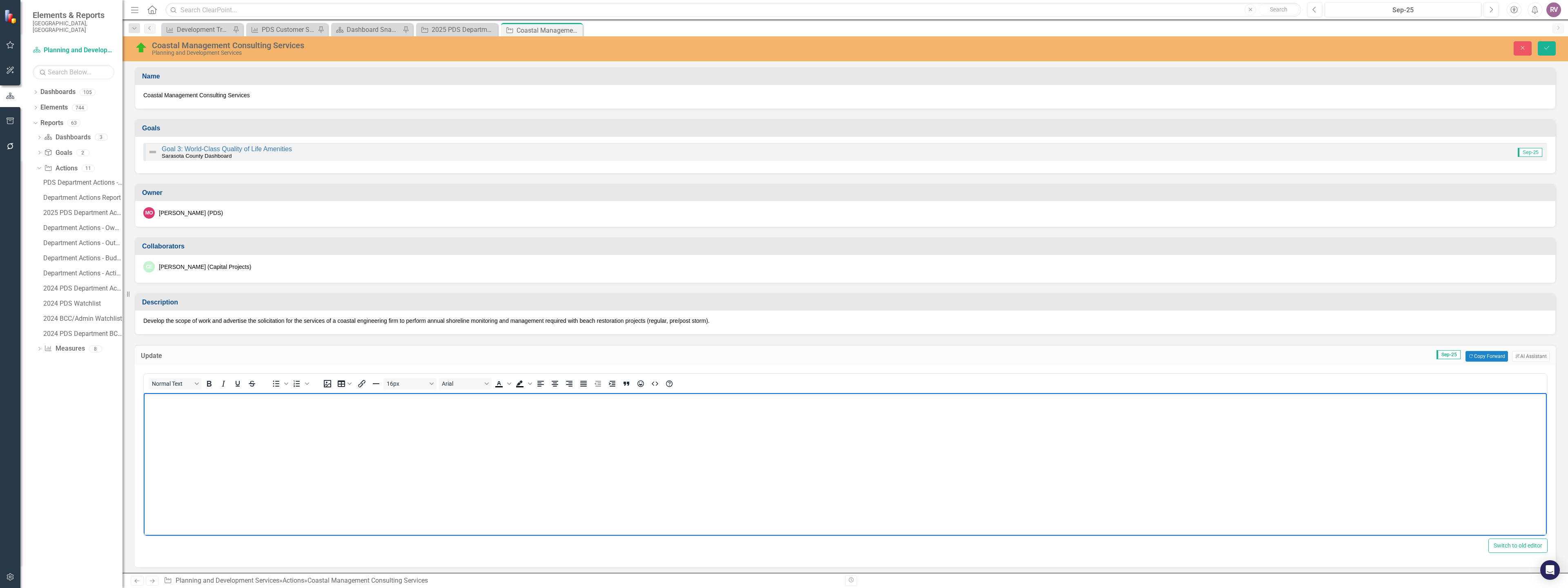
paste body "Rich Text Area. Press ALT-0 for help."
click at [1543, 52] on button "Save" at bounding box center [1547, 48] width 18 height 14
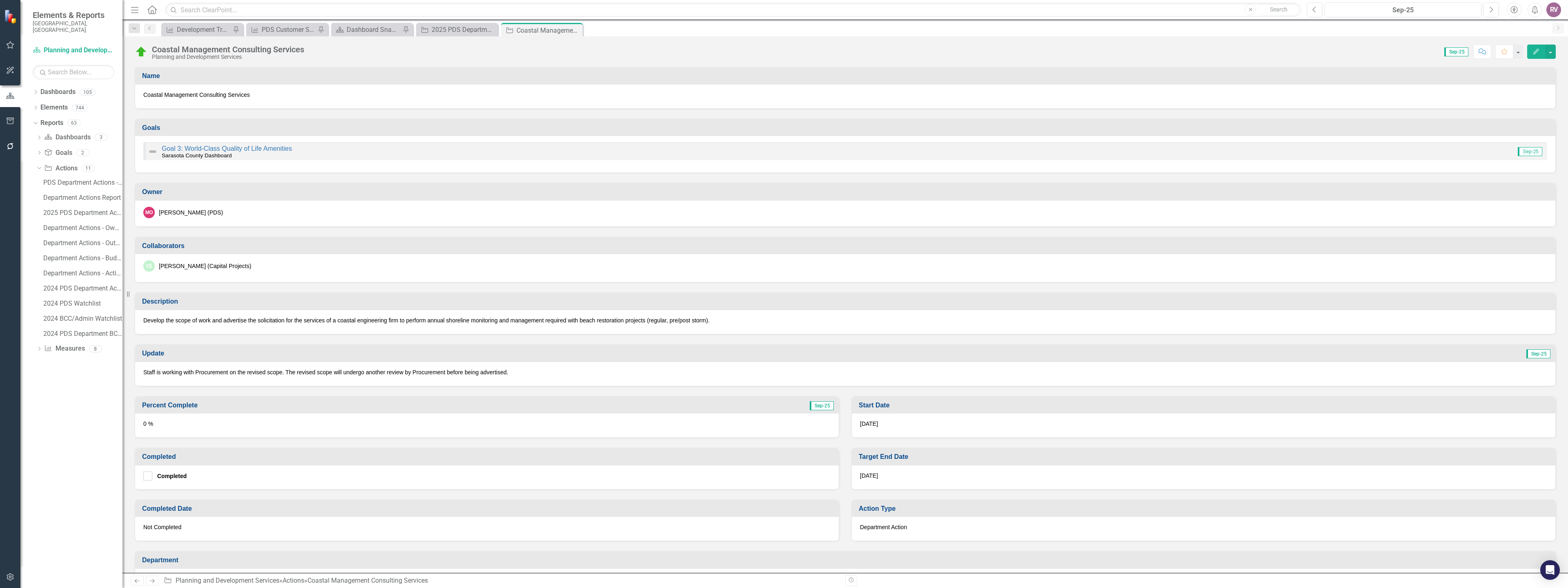
click at [185, 420] on div "0 %" at bounding box center [487, 425] width 704 height 23
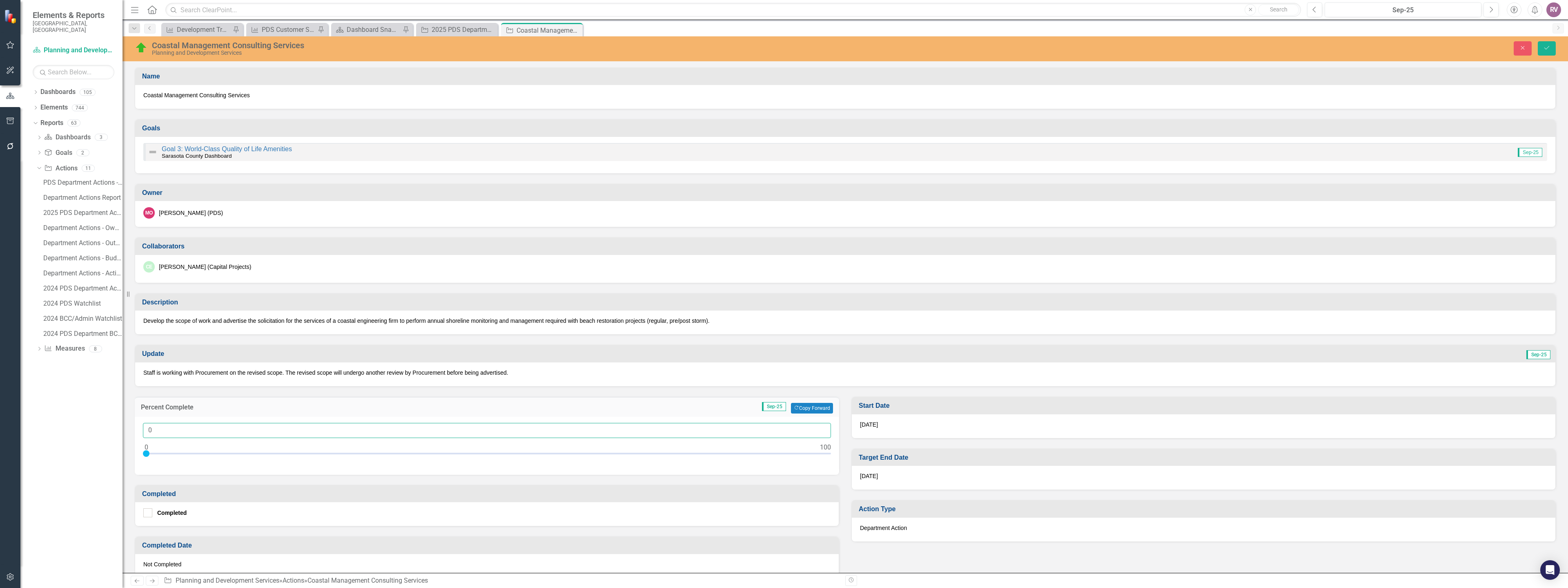
click at [186, 437] on input "0" at bounding box center [487, 430] width 688 height 15
type input "070"
click at [1548, 47] on icon "Save" at bounding box center [1547, 48] width 7 height 6
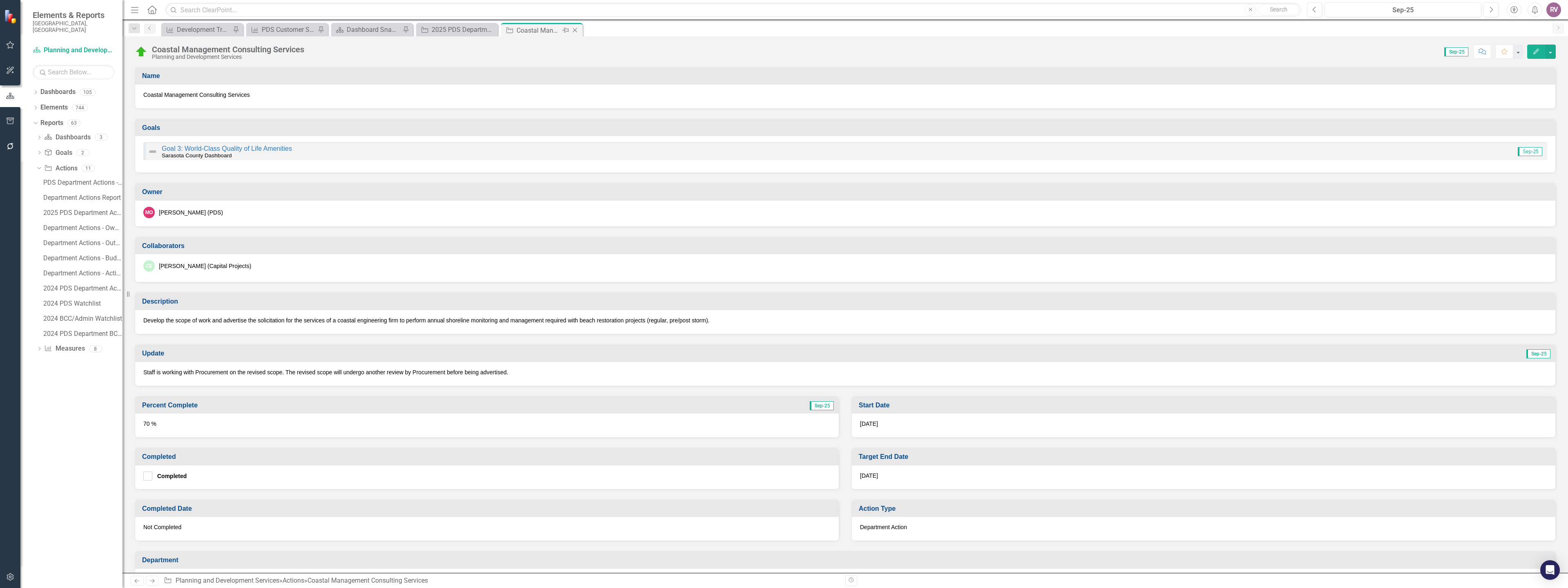
click at [576, 30] on icon "Close" at bounding box center [575, 30] width 8 height 7
